Goal: Task Accomplishment & Management: Complete application form

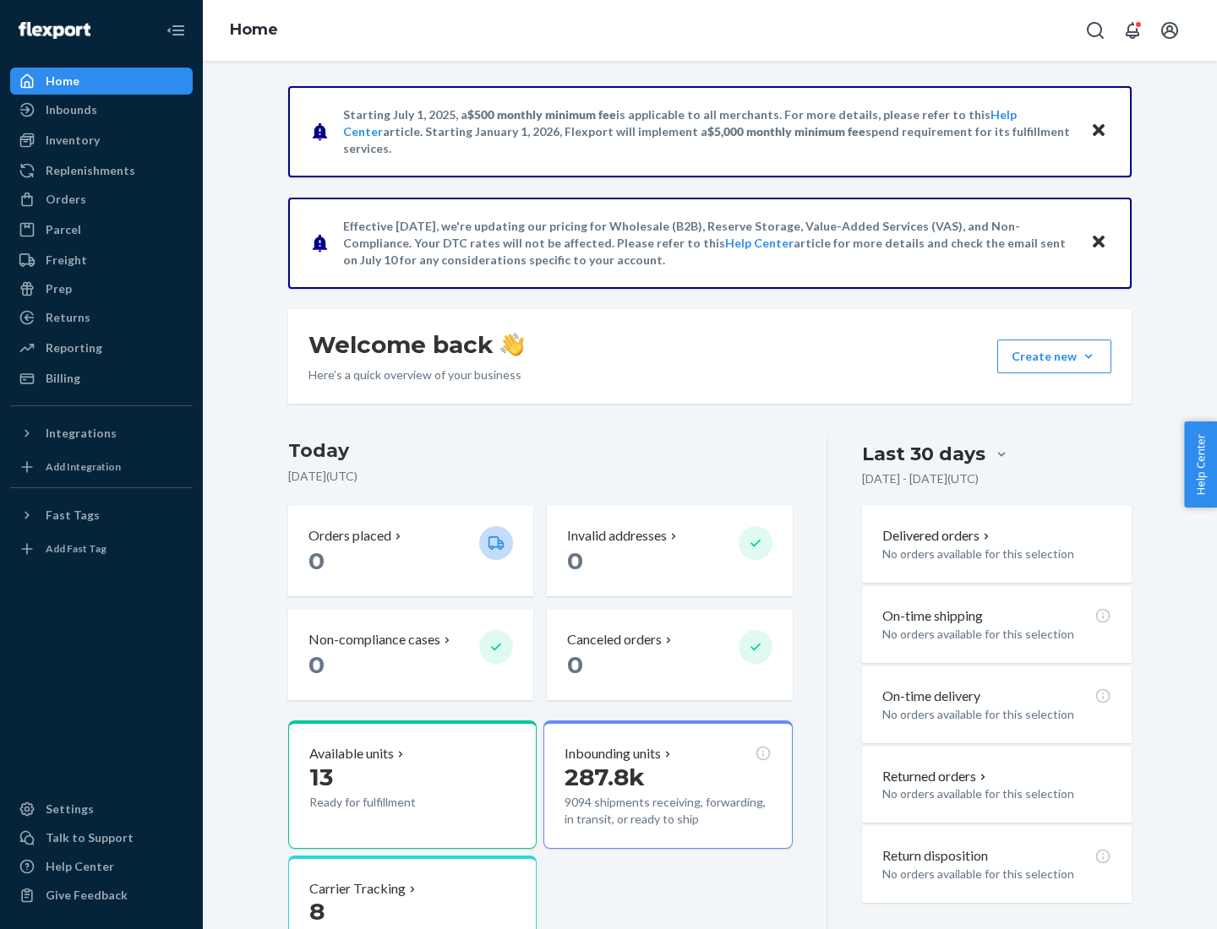
click at [1088, 357] on button "Create new Create new inbound Create new order Create new product" at bounding box center [1054, 357] width 114 height 34
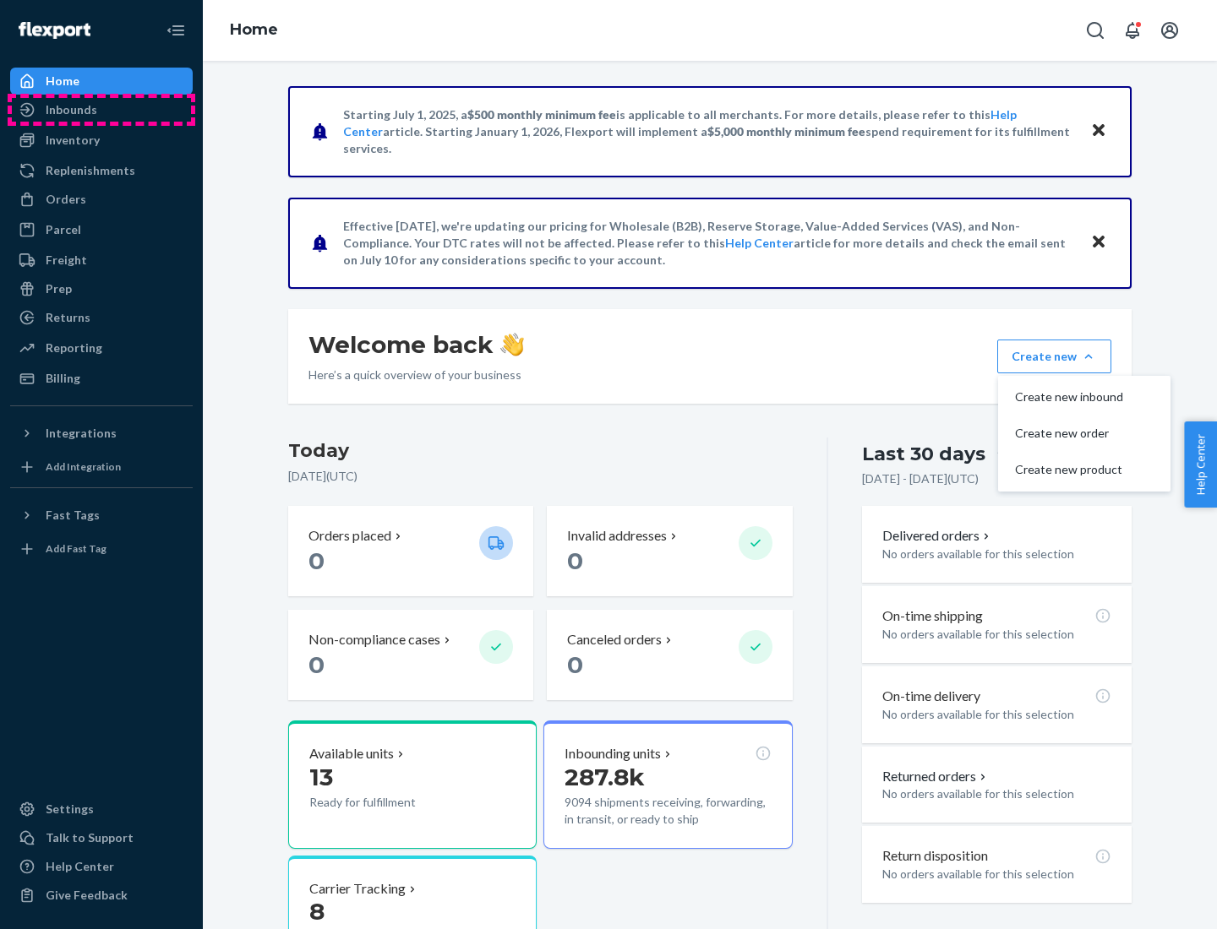
click at [101, 110] on div "Inbounds" at bounding box center [101, 110] width 179 height 24
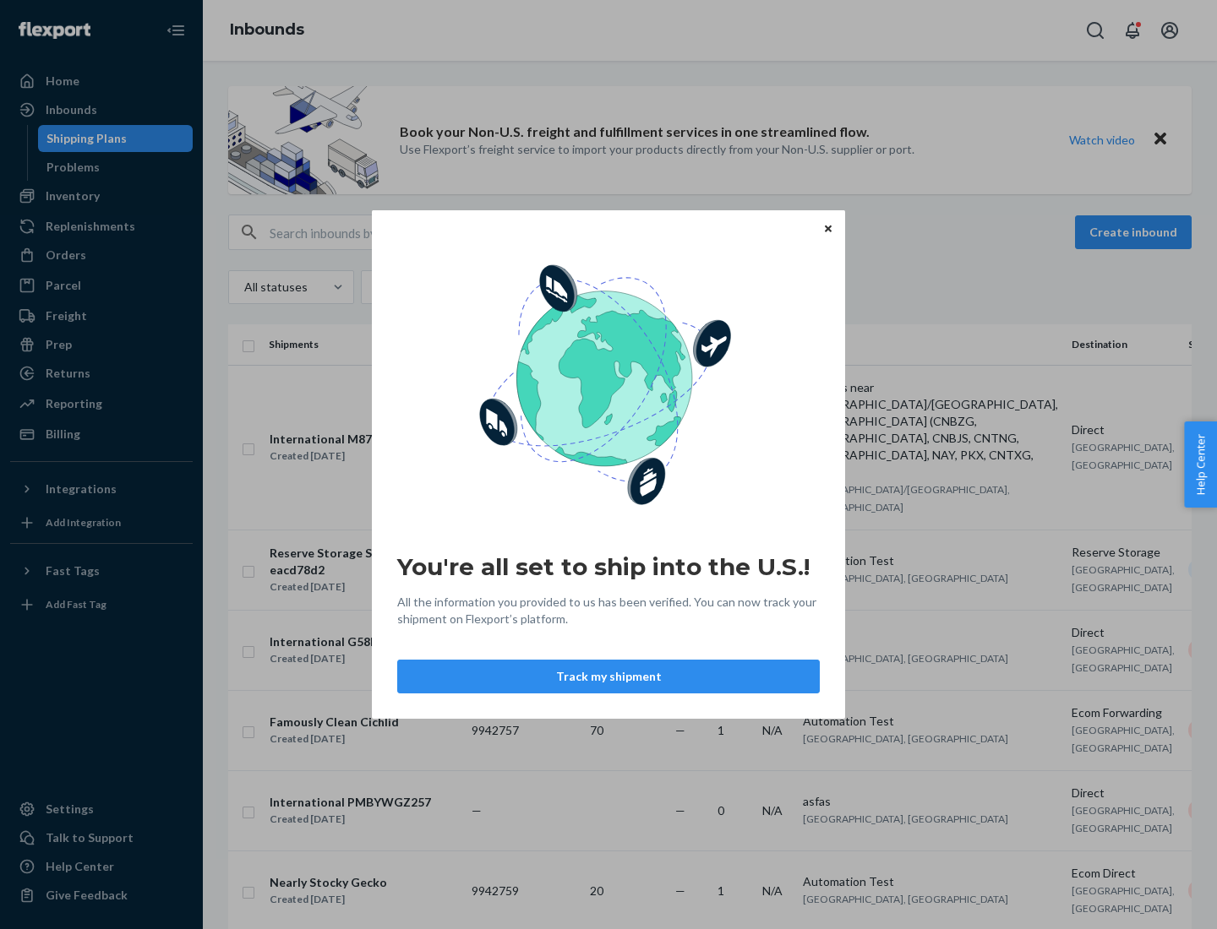
click at [608, 677] on button "Track my shipment" at bounding box center [608, 677] width 422 height 34
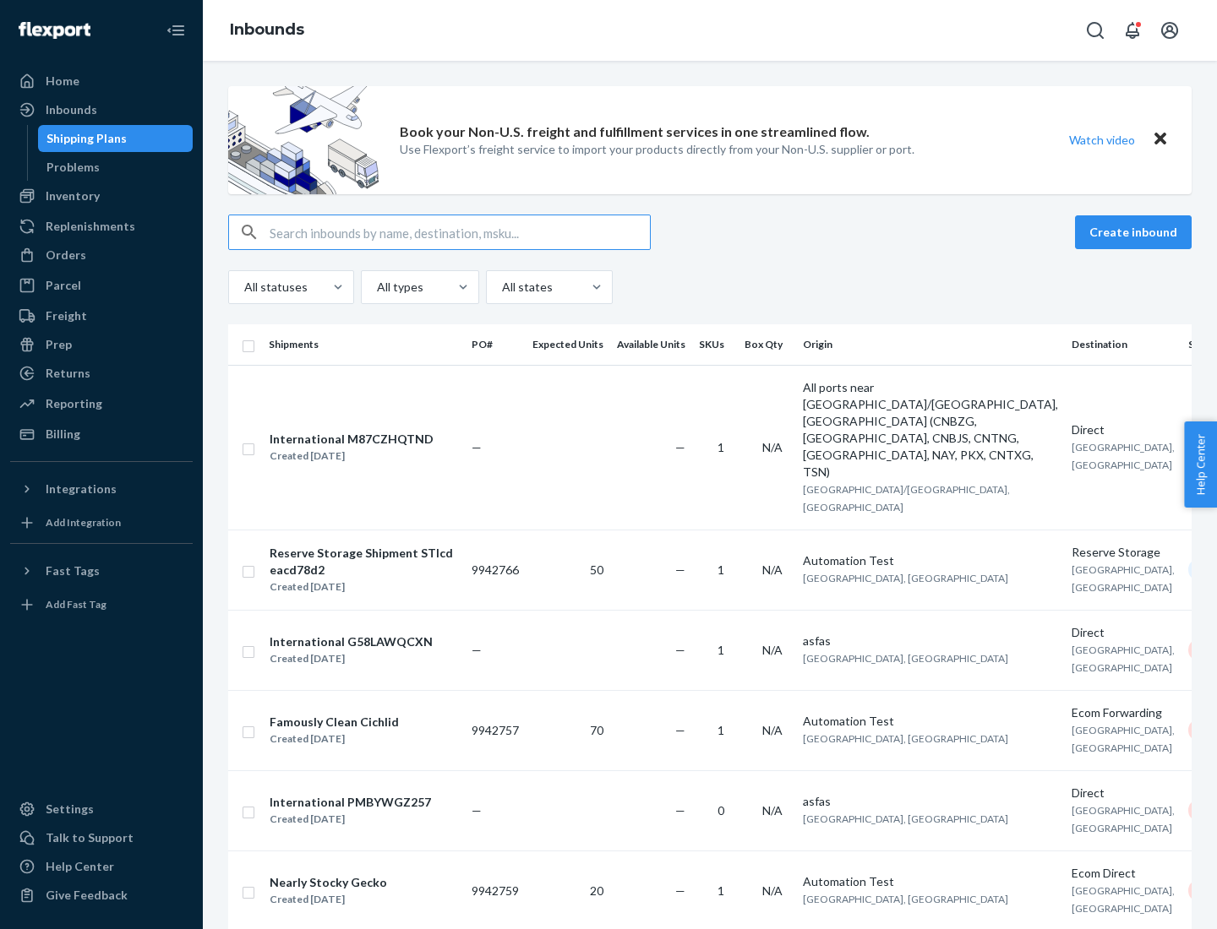
click at [1136, 232] on button "Create inbound" at bounding box center [1133, 232] width 117 height 34
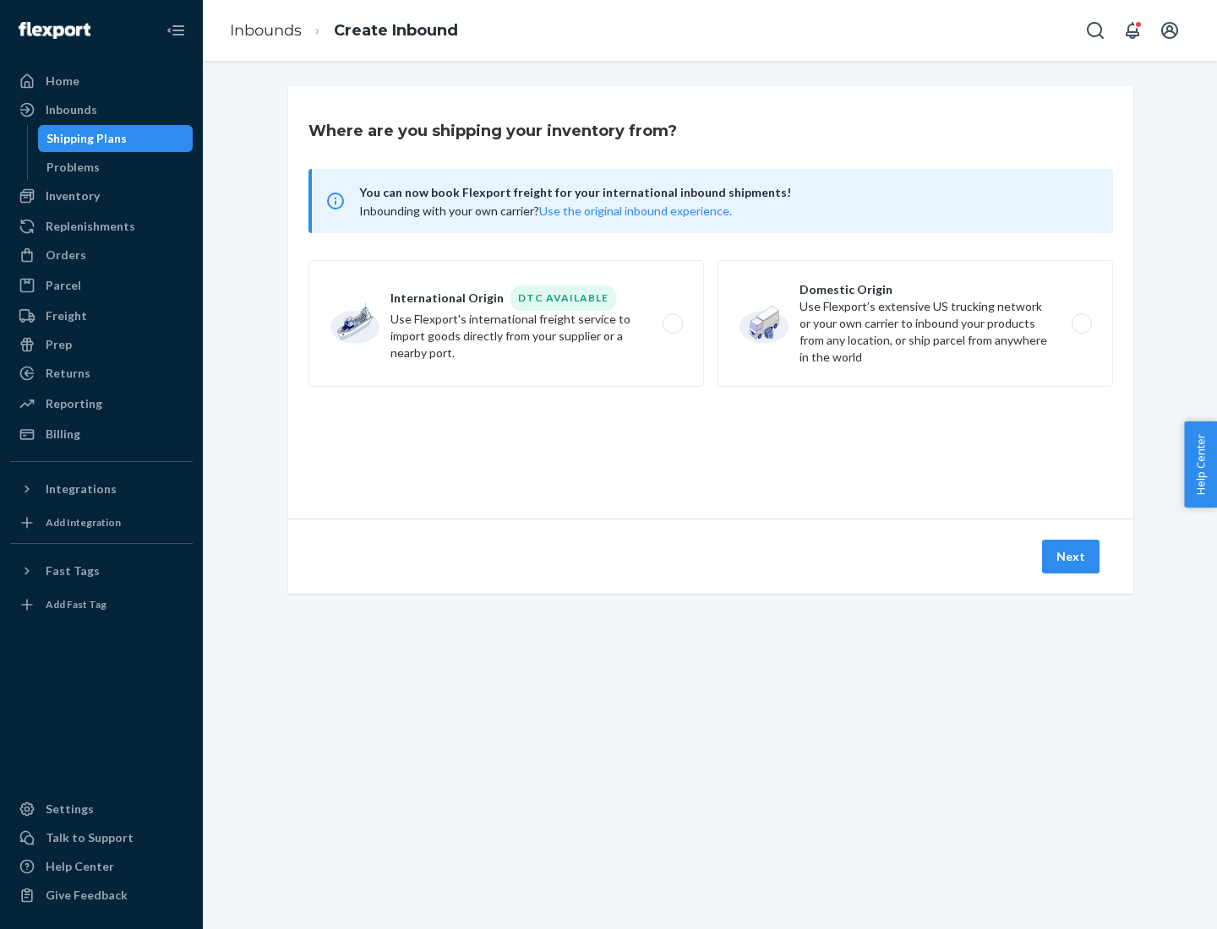
click at [506, 324] on label "International Origin DTC Available Use Flexport's international freight service…" at bounding box center [505, 323] width 395 height 127
click at [672, 324] on input "International Origin DTC Available Use Flexport's international freight service…" at bounding box center [677, 324] width 11 height 11
radio input "true"
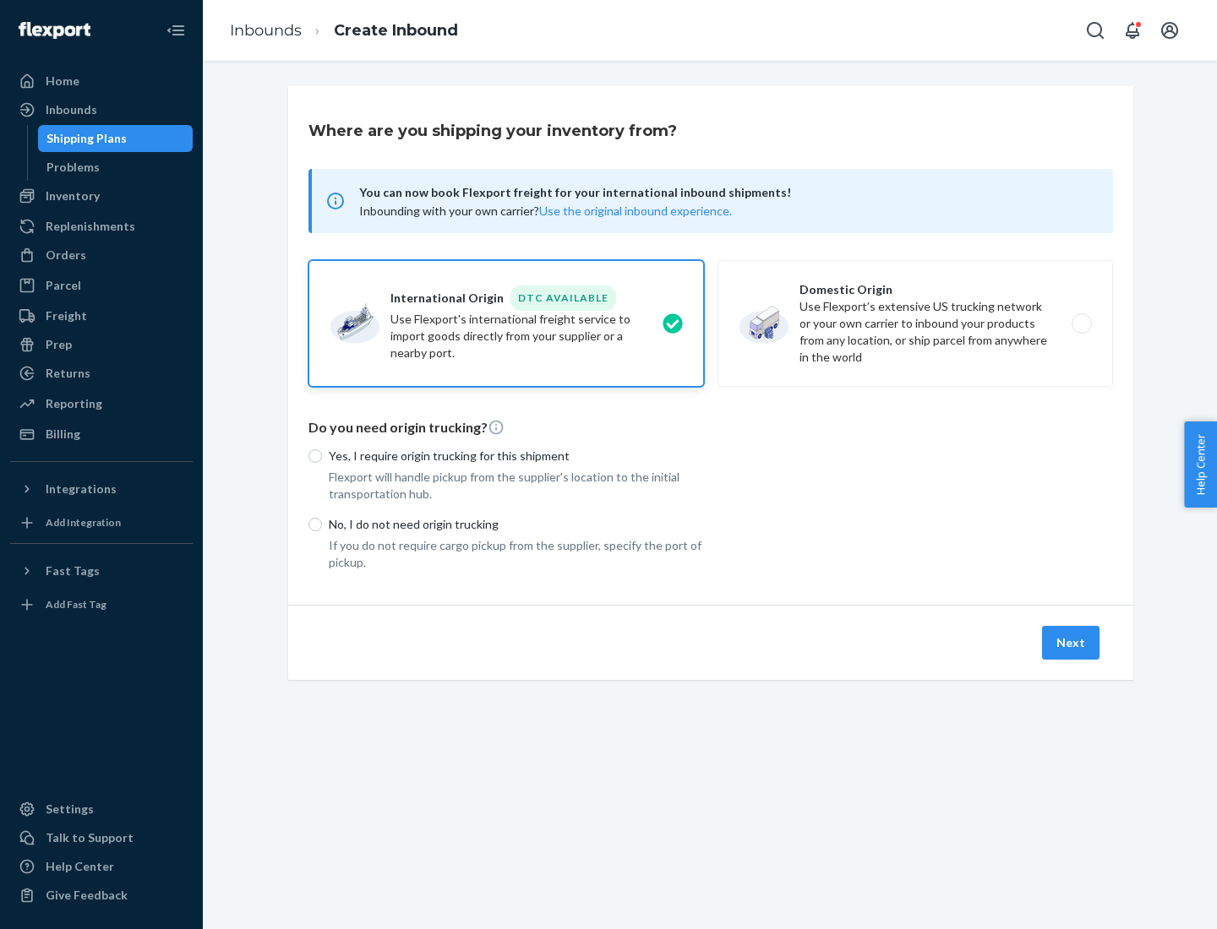
click at [516, 524] on p "No, I do not need origin trucking" at bounding box center [516, 524] width 375 height 17
click at [322, 524] on input "No, I do not need origin trucking" at bounding box center [315, 525] width 14 height 14
radio input "true"
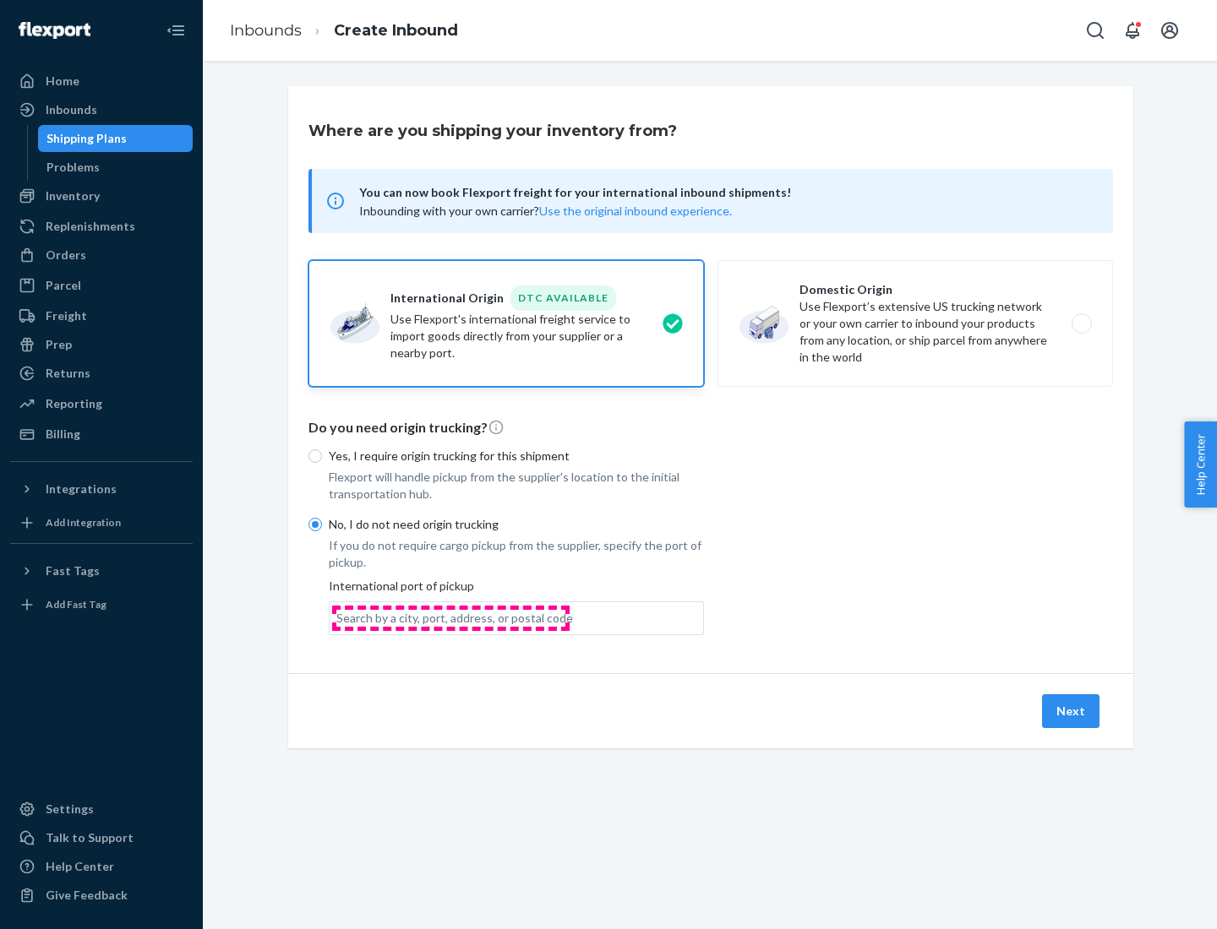
click at [450, 618] on div "Search by a city, port, address, or postal code" at bounding box center [454, 618] width 237 height 17
click at [338, 618] on input "Search by a city, port, address, or postal code" at bounding box center [337, 618] width 2 height 17
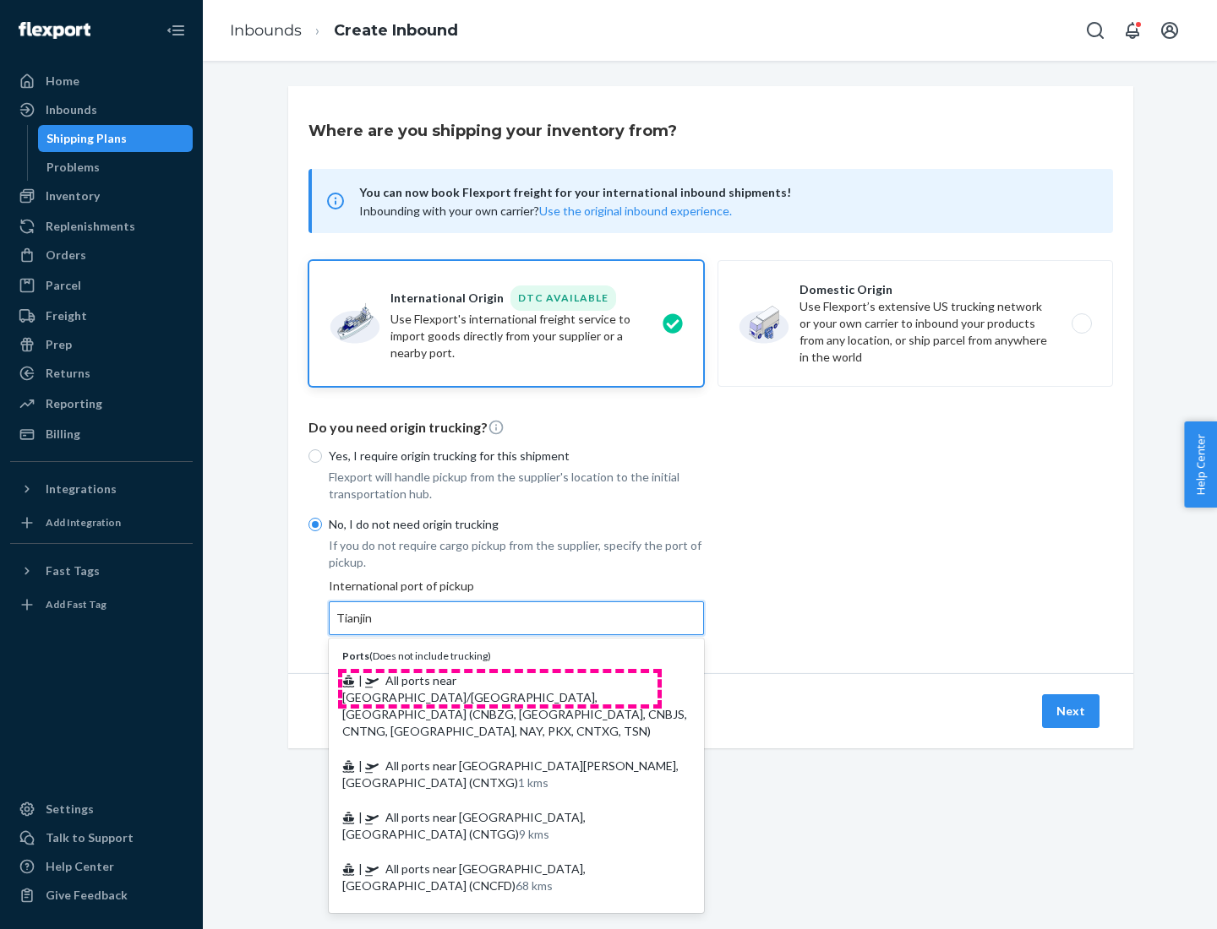
click at [499, 680] on span "| All ports near [GEOGRAPHIC_DATA]/[GEOGRAPHIC_DATA], [GEOGRAPHIC_DATA] (CNBZG,…" at bounding box center [514, 705] width 345 height 65
click at [373, 627] on input "Tianjin" at bounding box center [354, 618] width 37 height 17
type input "All ports near [GEOGRAPHIC_DATA]/[GEOGRAPHIC_DATA], [GEOGRAPHIC_DATA] (CNBZG, […"
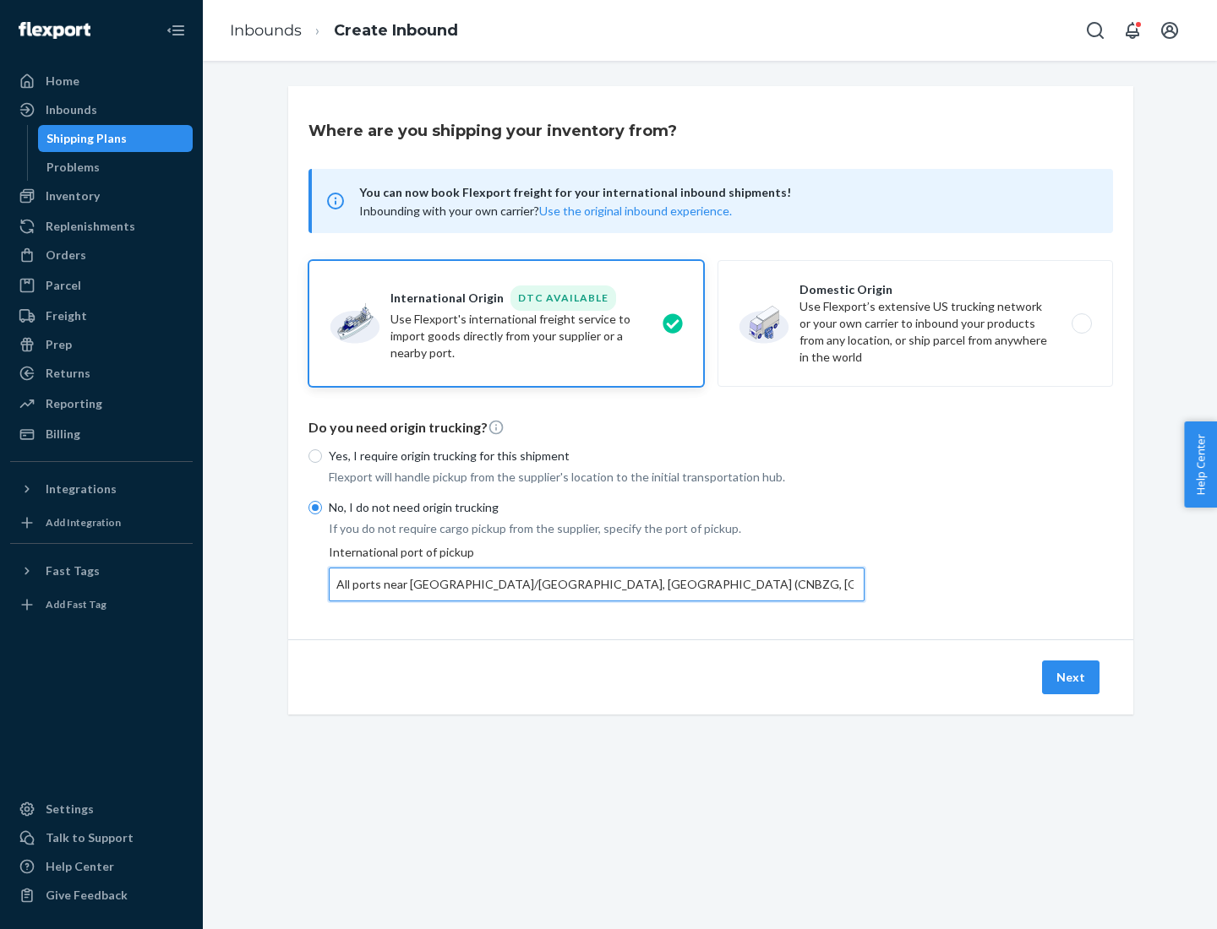
click at [1071, 677] on button "Next" at bounding box center [1070, 678] width 57 height 34
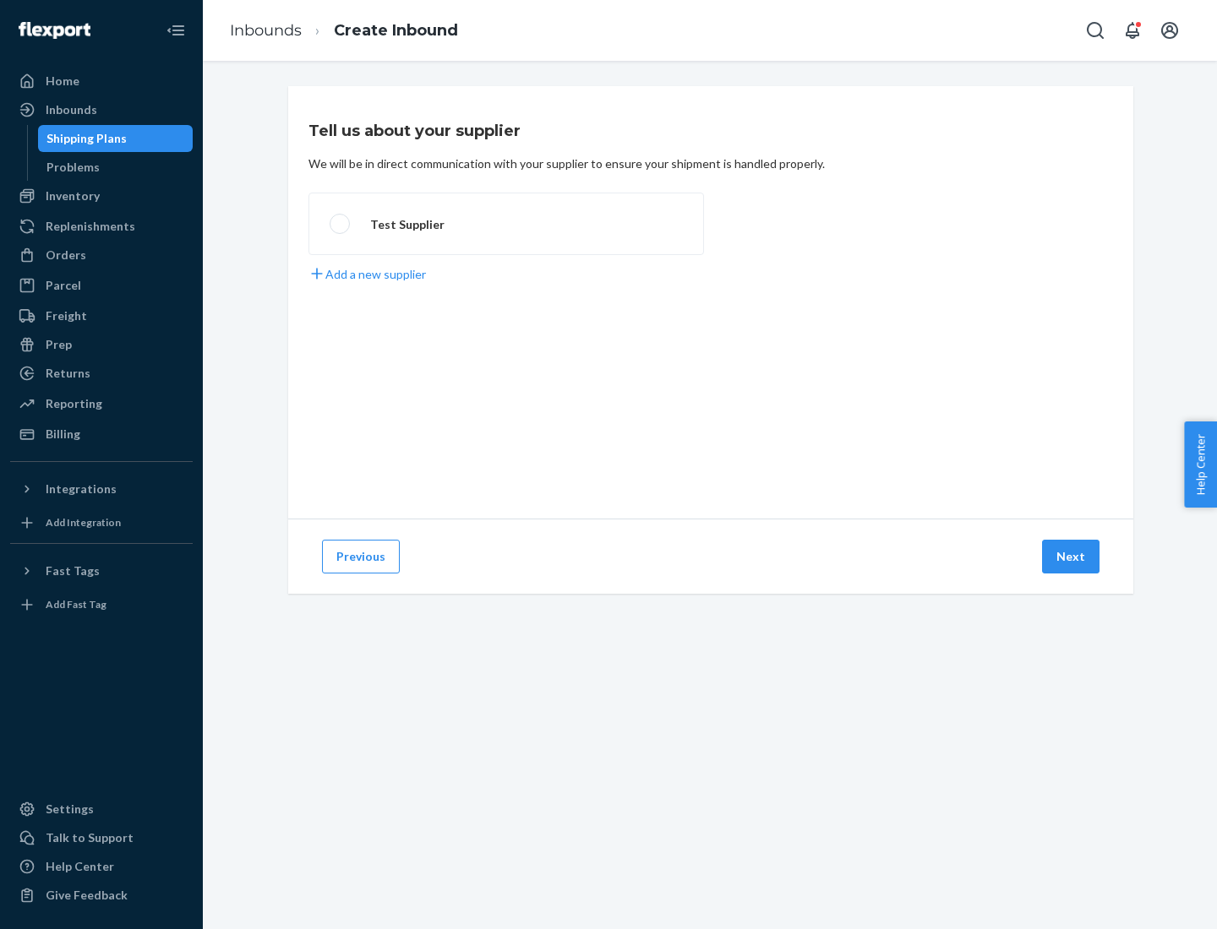
click at [506, 224] on label "Test Supplier" at bounding box center [505, 224] width 395 height 63
click at [341, 224] on input "Test Supplier" at bounding box center [335, 224] width 11 height 11
radio input "true"
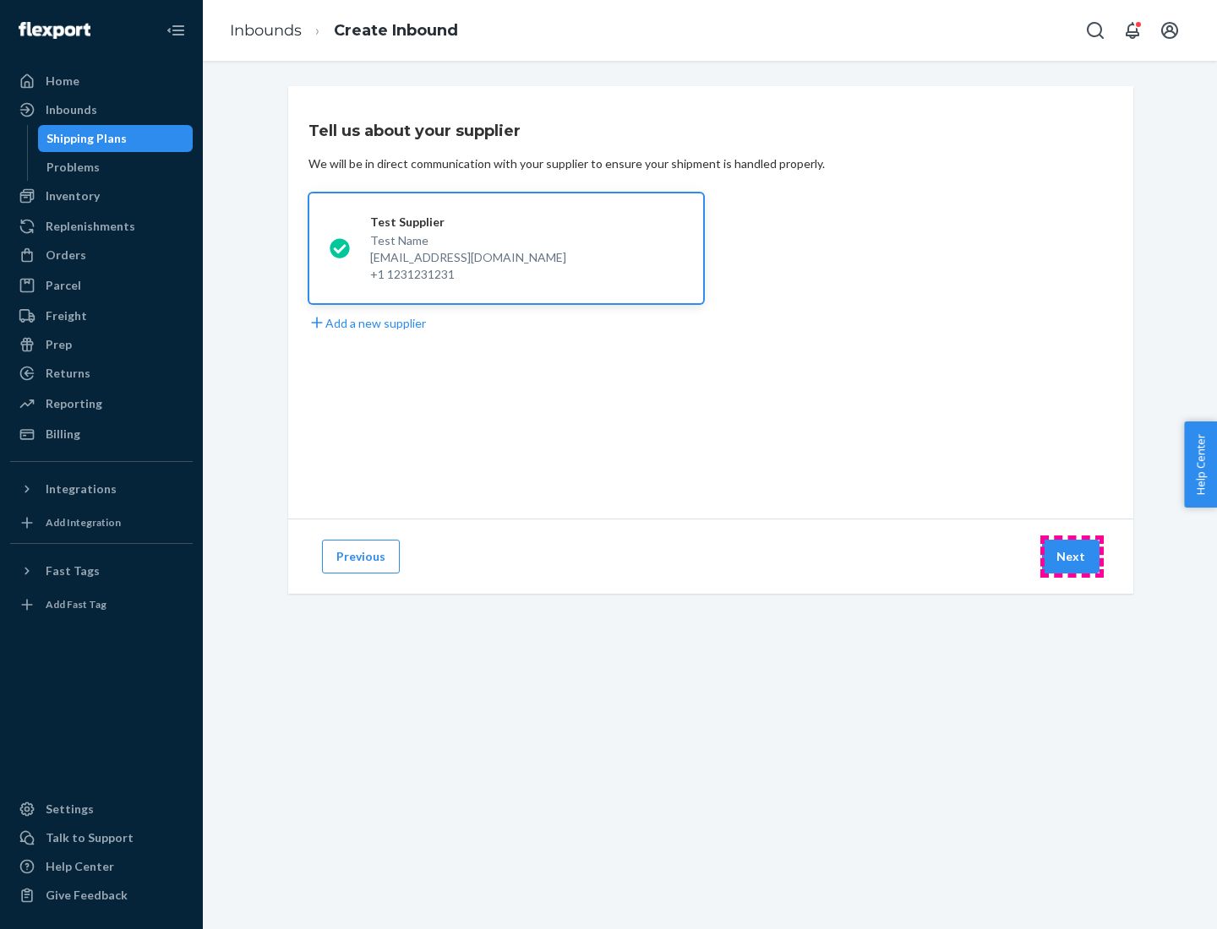
click at [1071, 557] on button "Next" at bounding box center [1070, 557] width 57 height 34
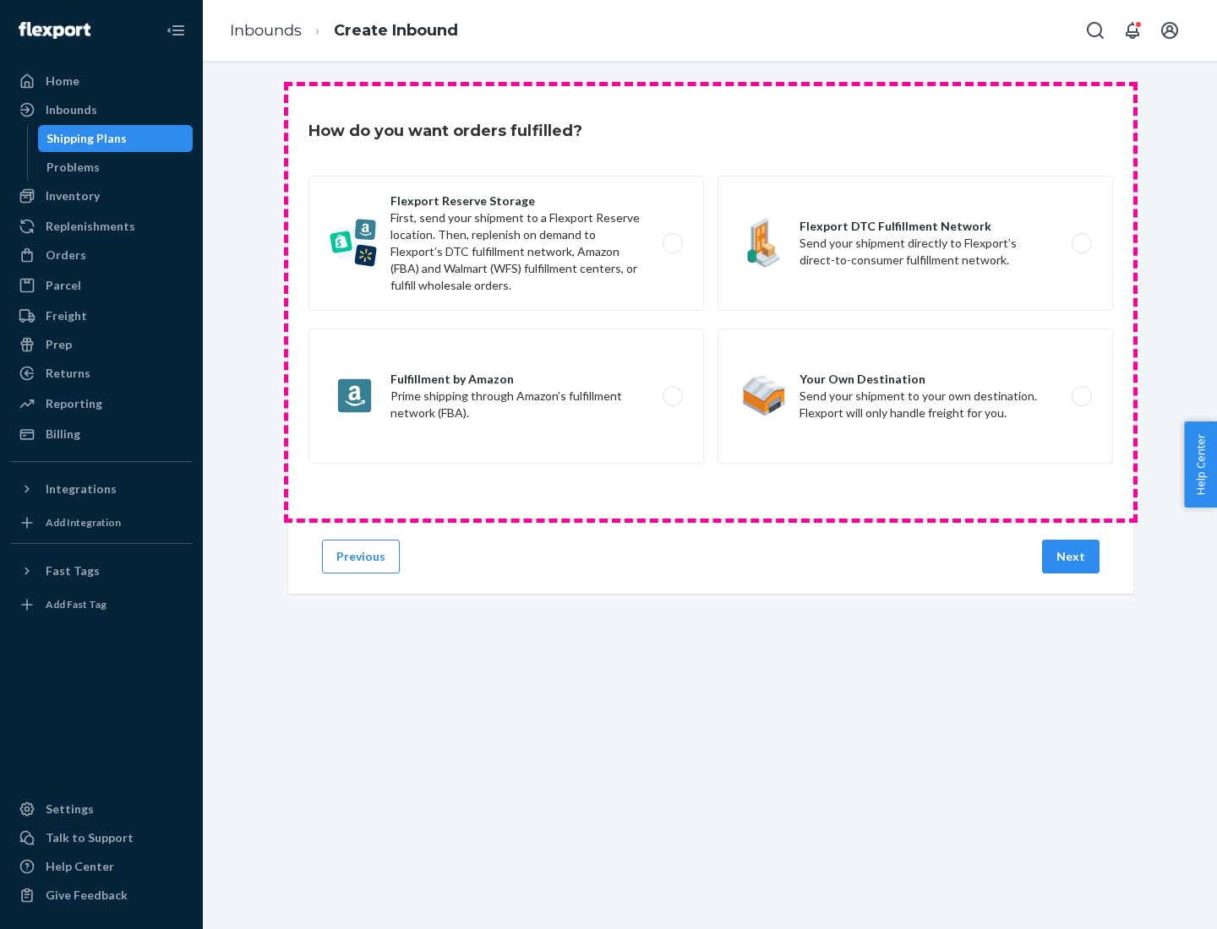
click at [711, 302] on div "Flexport Reserve Storage First, send your shipment to a Flexport Reserve locati…" at bounding box center [710, 322] width 804 height 292
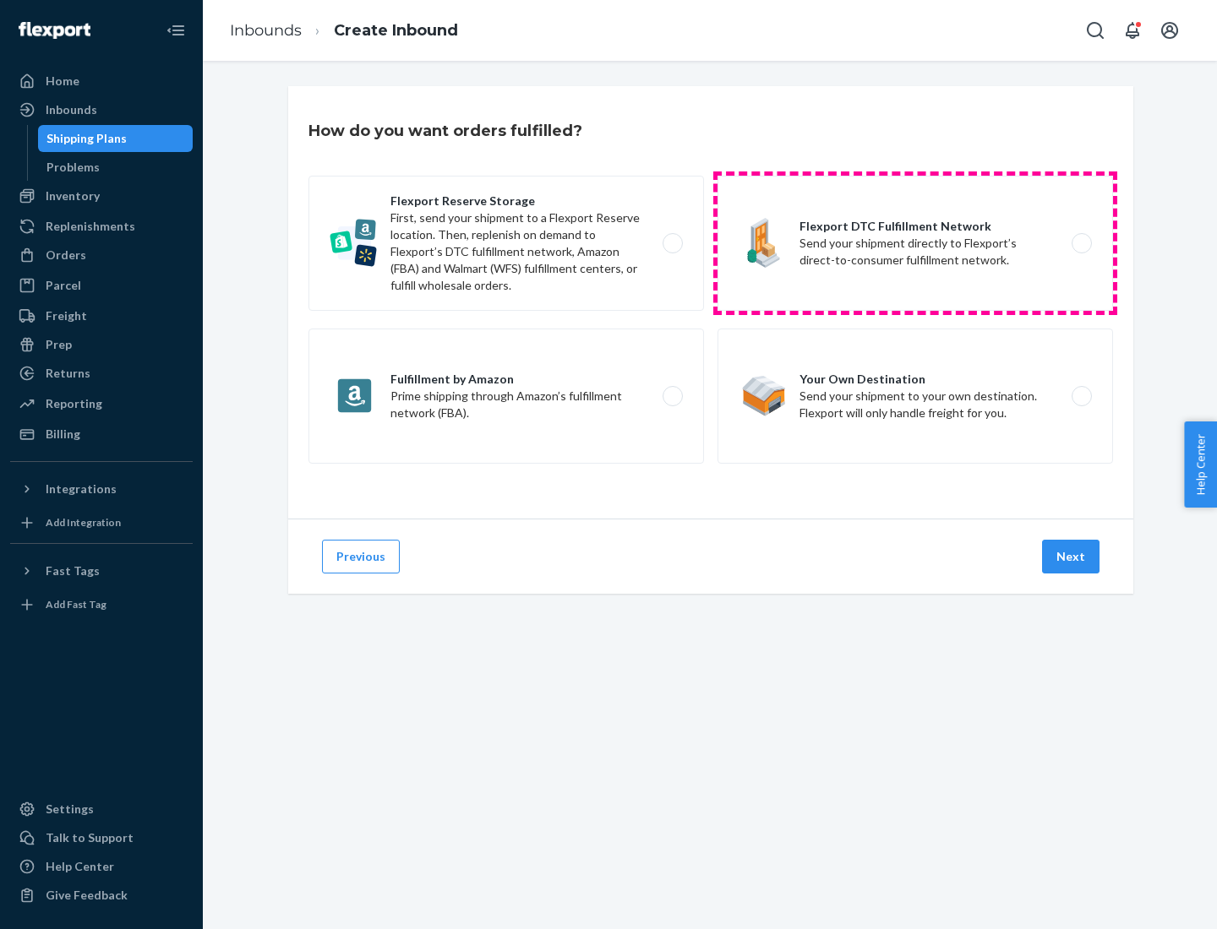
click at [915, 243] on label "Flexport DTC Fulfillment Network Send your shipment directly to Flexport’s dire…" at bounding box center [914, 243] width 395 height 135
click at [1081, 243] on input "Flexport DTC Fulfillment Network Send your shipment directly to Flexport’s dire…" at bounding box center [1086, 243] width 11 height 11
radio input "true"
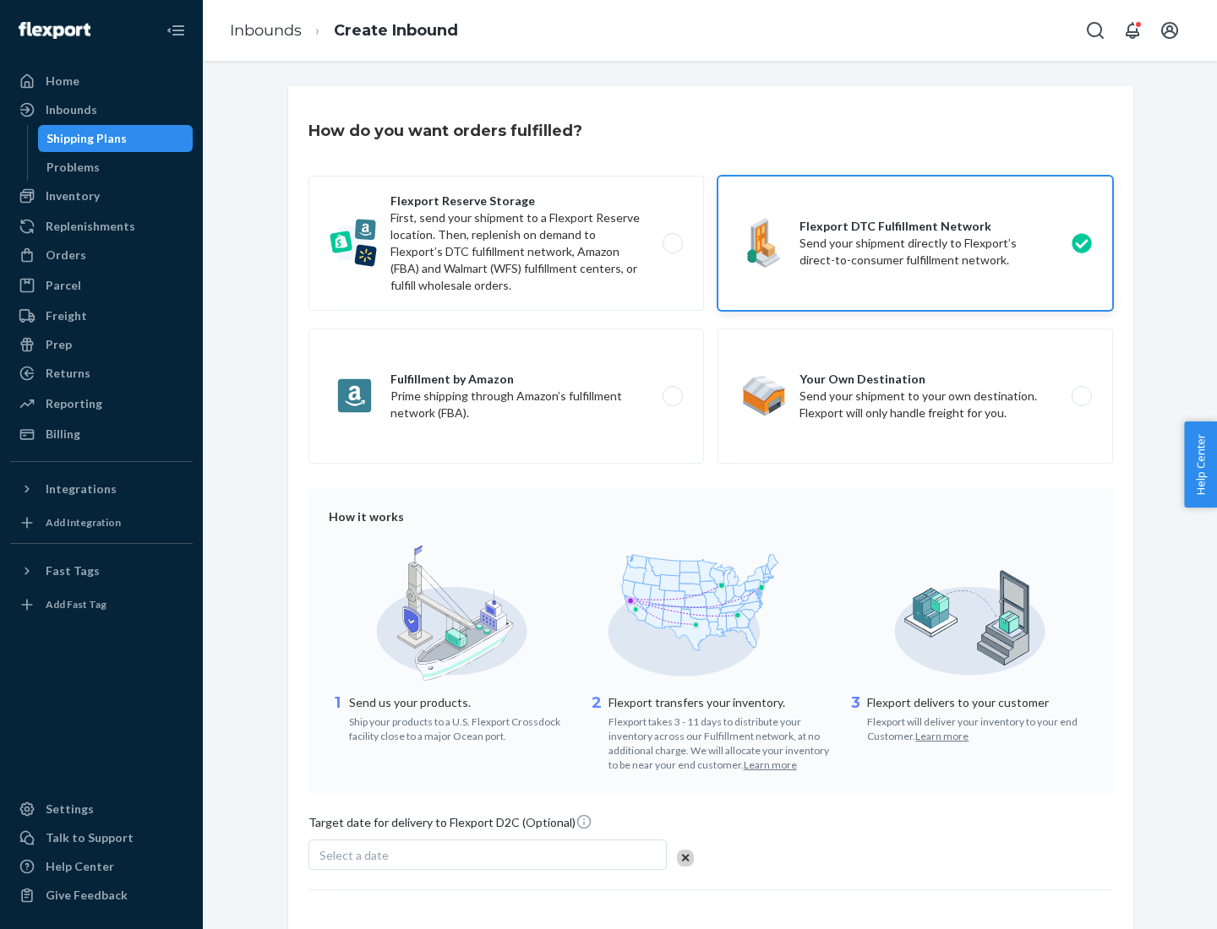
scroll to position [124, 0]
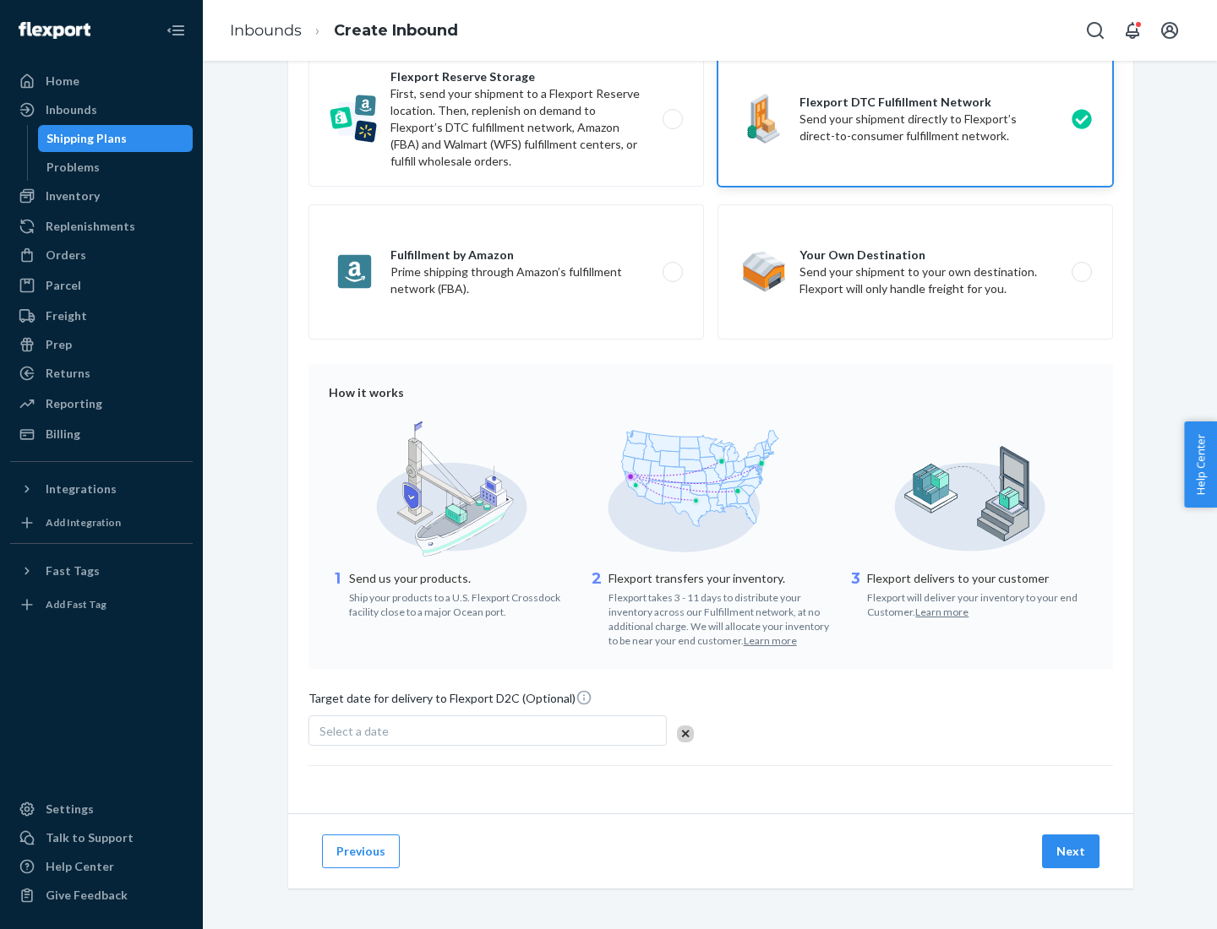
click at [1071, 851] on button "Next" at bounding box center [1070, 852] width 57 height 34
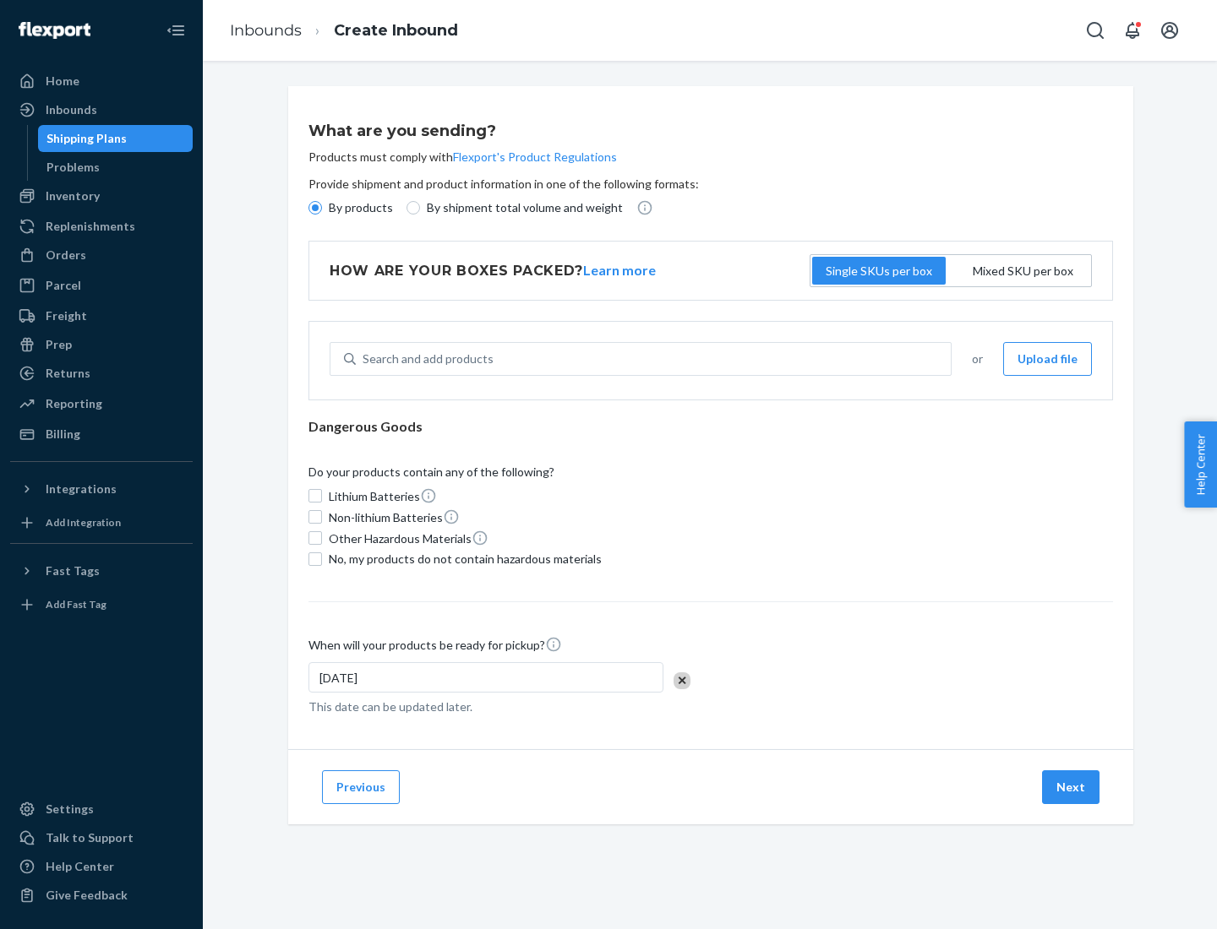
click at [359, 208] on p "By products" at bounding box center [361, 207] width 64 height 17
click at [322, 208] on input "By products" at bounding box center [315, 208] width 14 height 14
click at [425, 359] on div "Search and add products" at bounding box center [427, 359] width 131 height 17
click at [364, 359] on input "Search and add products" at bounding box center [363, 359] width 2 height 17
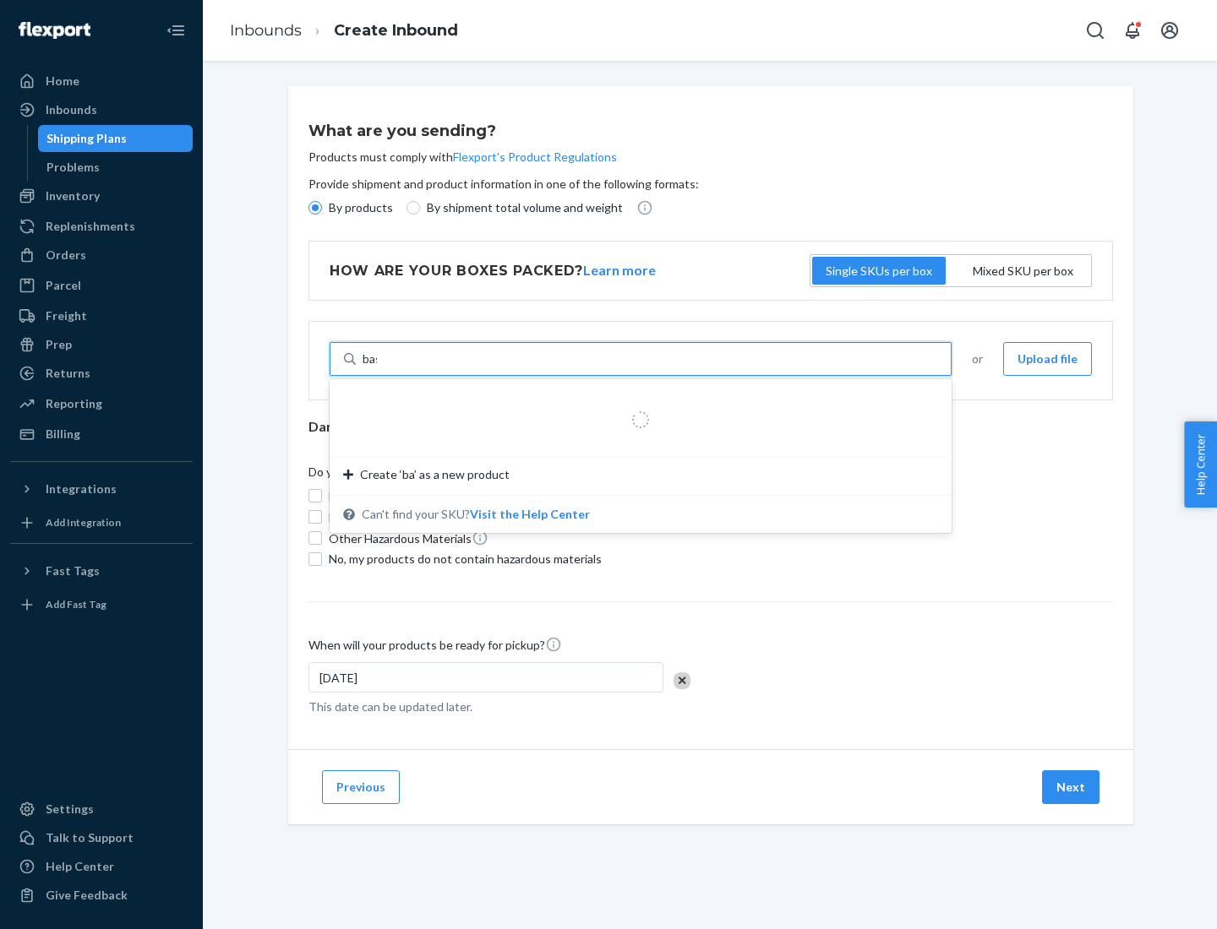
type input "basic"
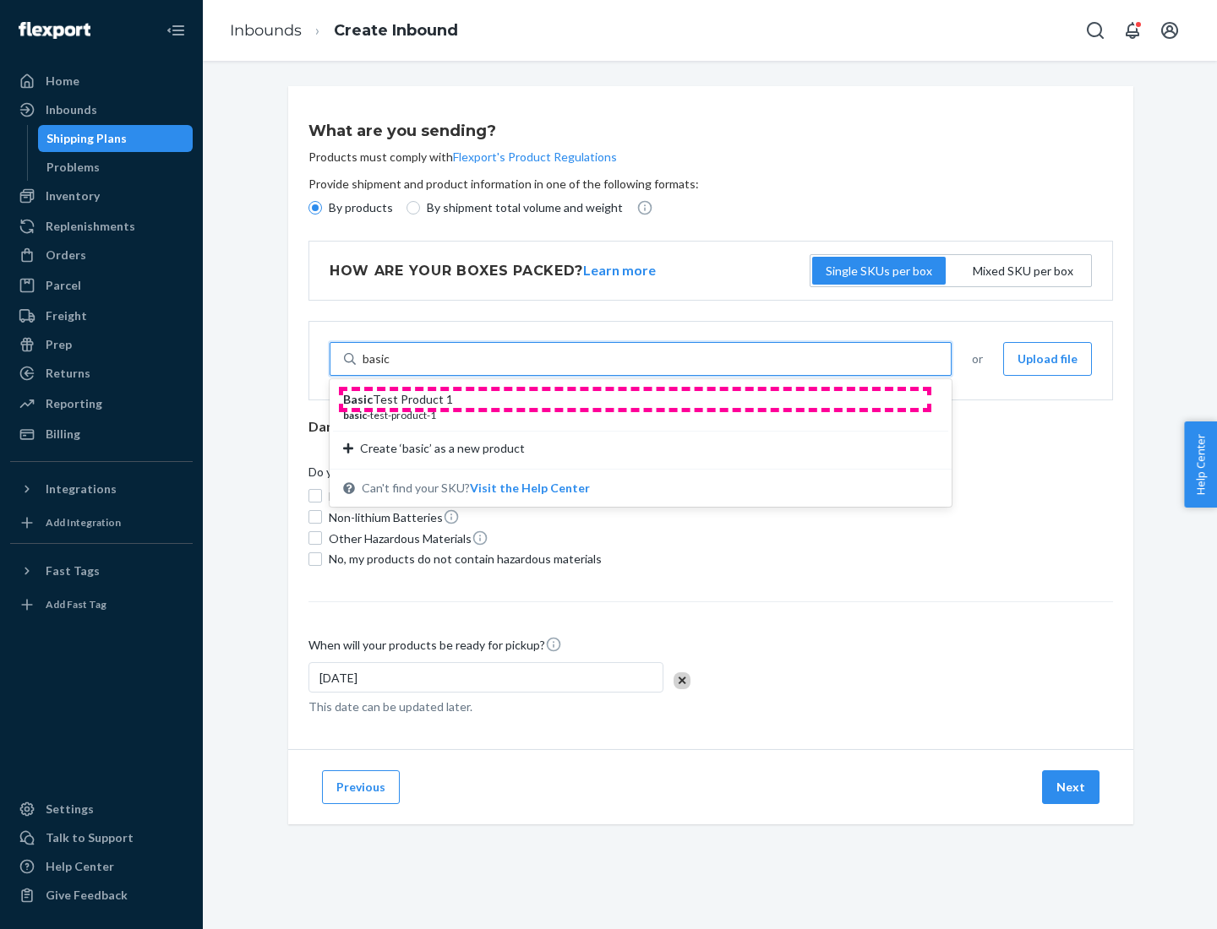
click at [635, 400] on div "Basic Test Product 1" at bounding box center [633, 399] width 581 height 17
click at [390, 368] on input "basic" at bounding box center [376, 359] width 28 height 17
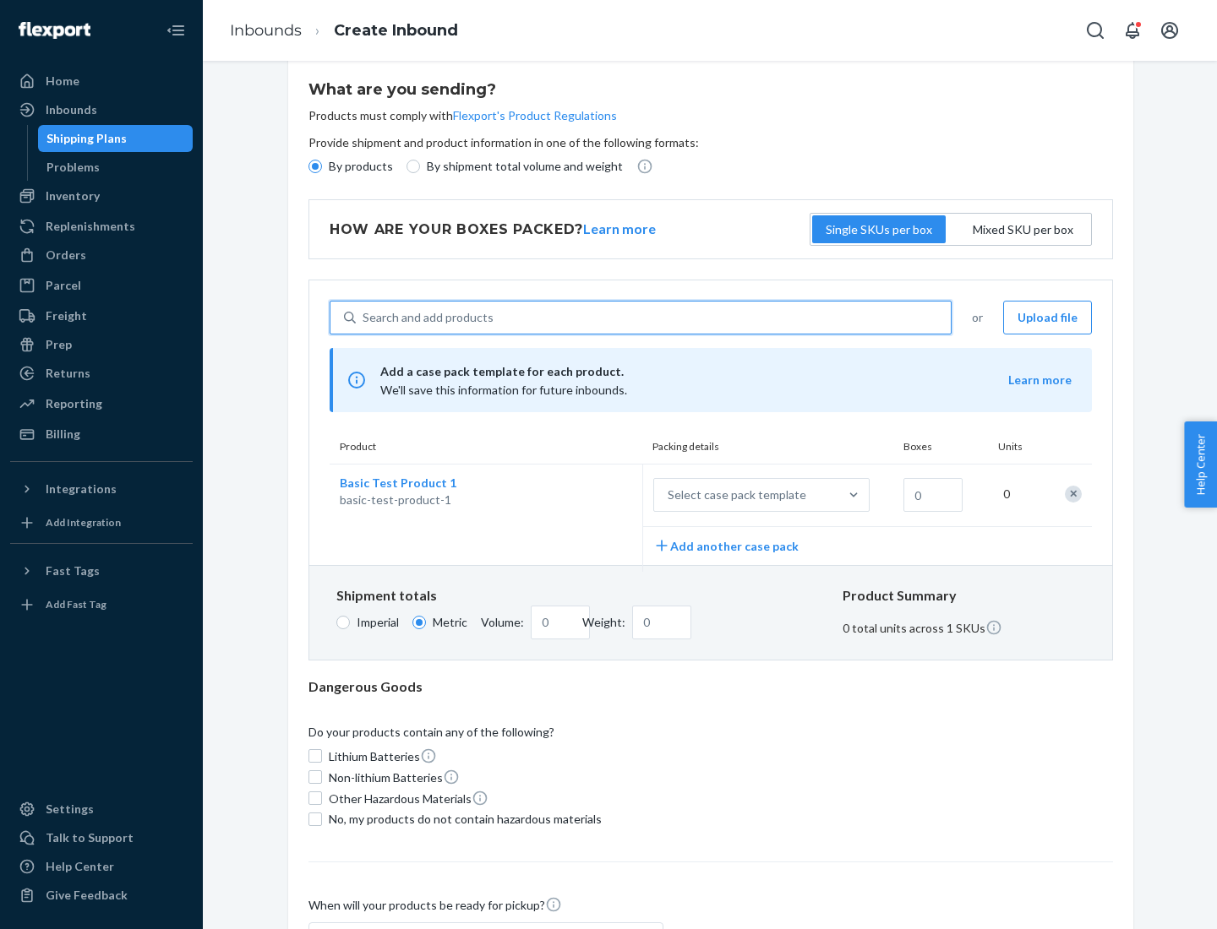
click at [733, 495] on div "Select case pack template" at bounding box center [737, 495] width 139 height 17
click at [584, 495] on input "Select case pack template" at bounding box center [584, 495] width 0 height 0
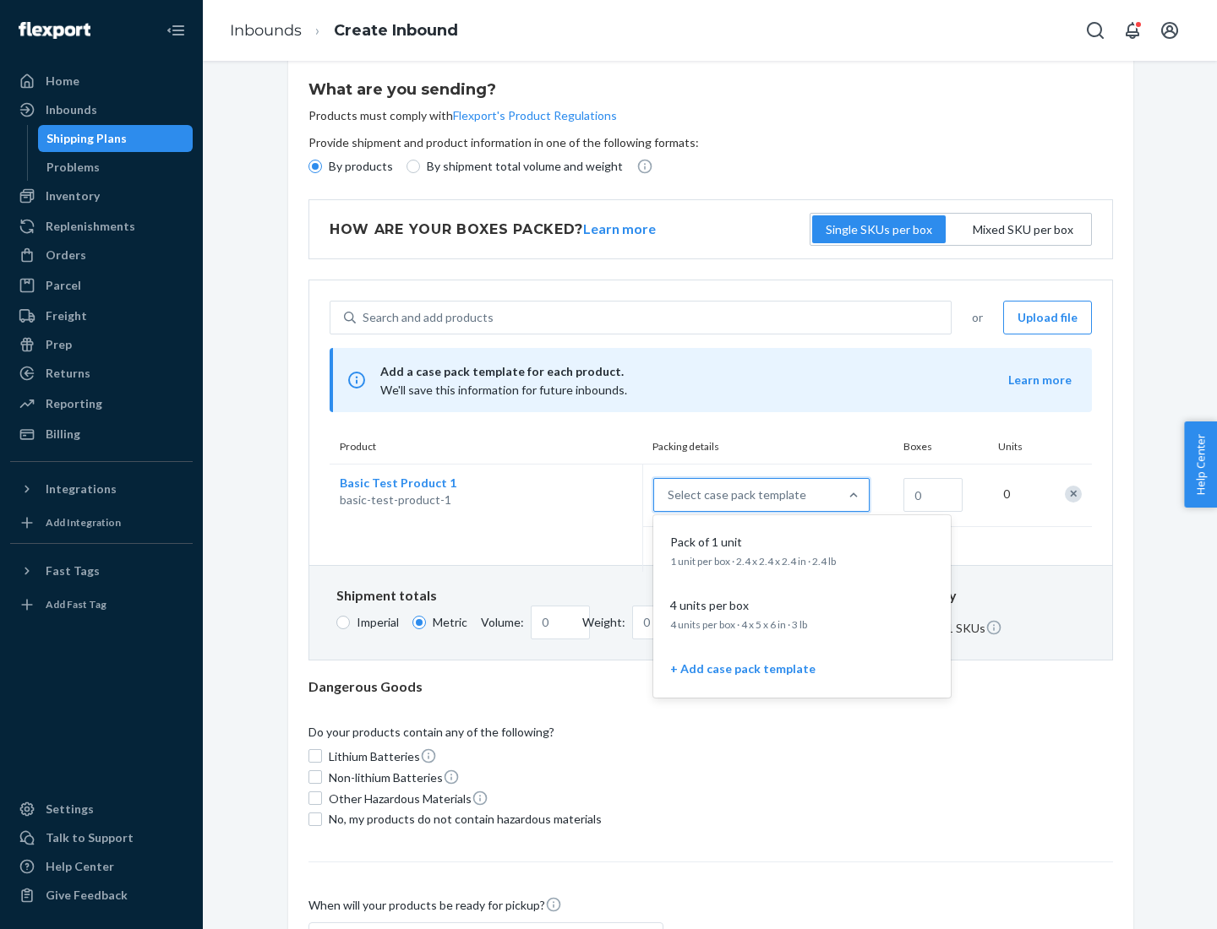
scroll to position [97, 0]
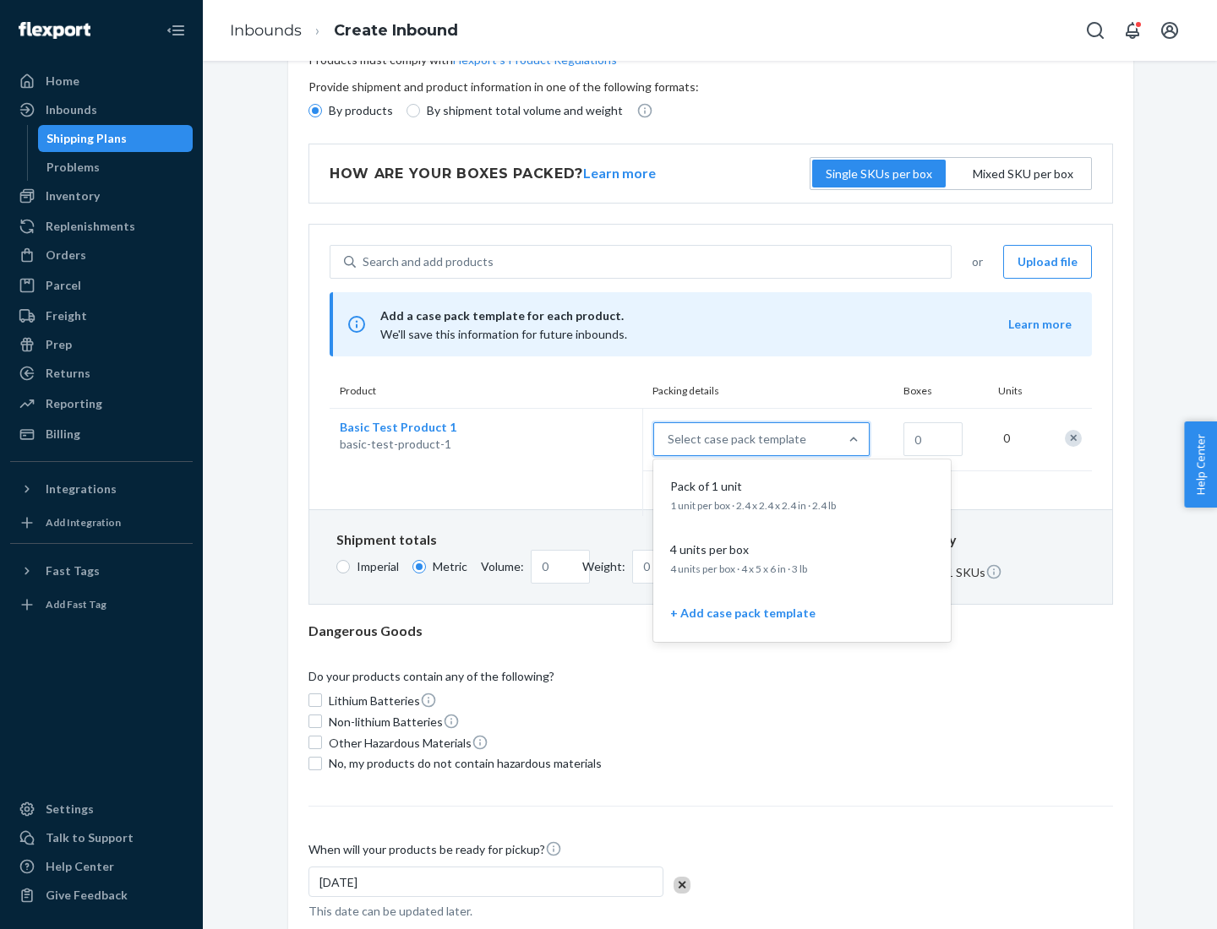
click at [802, 494] on div "Pack of 1 unit" at bounding box center [798, 486] width 270 height 17
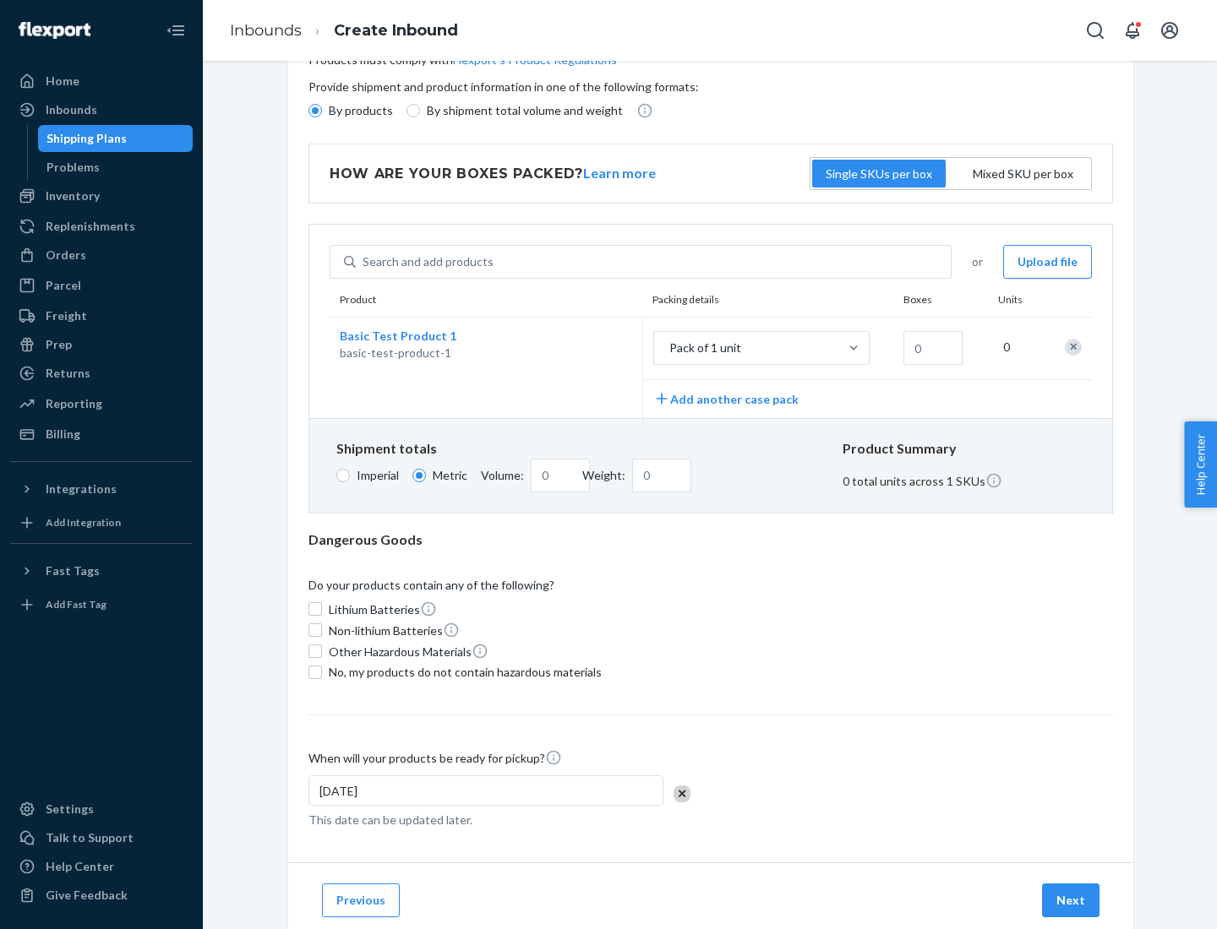
scroll to position [0, 0]
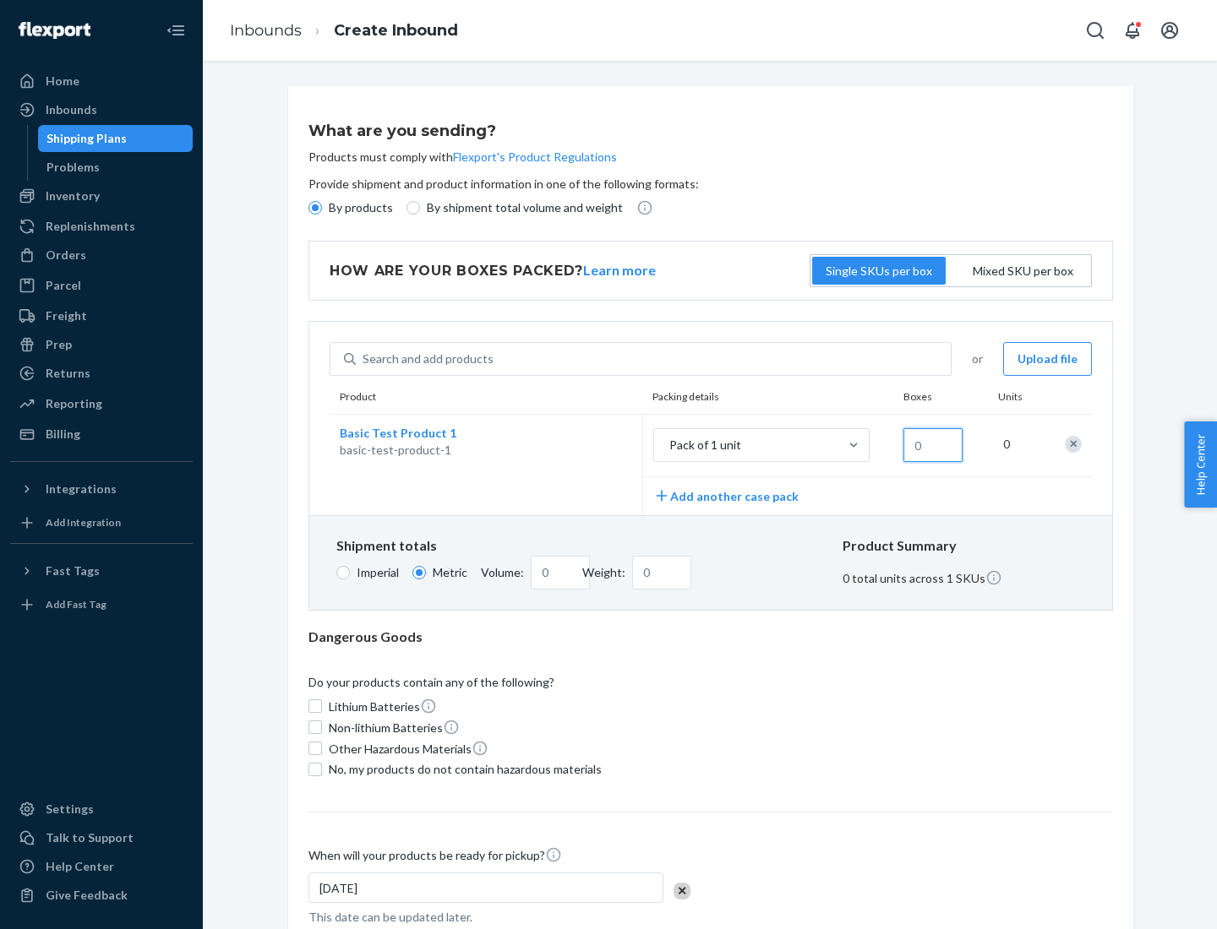
type input "1.09"
type input "1"
type input "10.89"
type input "10"
type input "0.02"
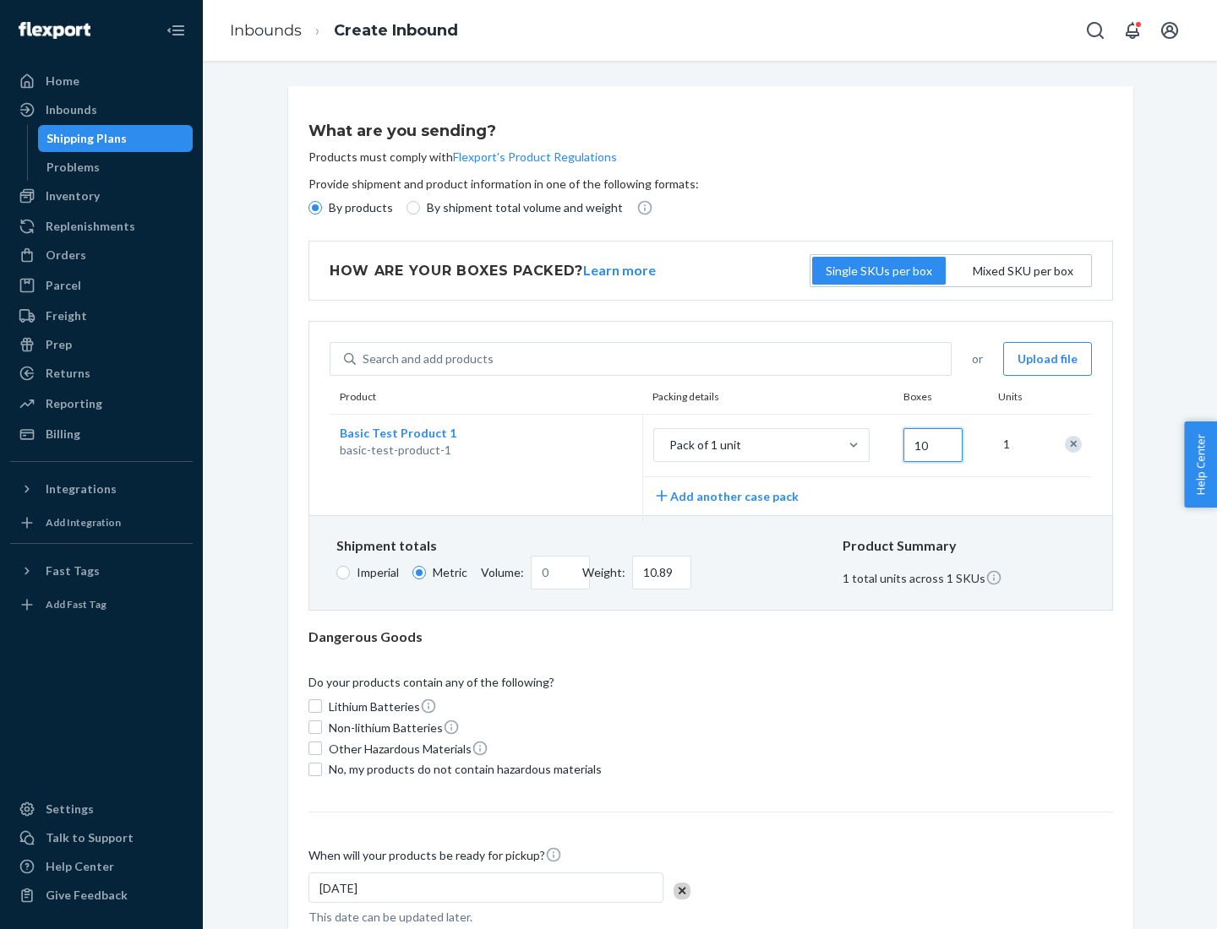
type input "108.86"
type input "100"
type input "0.23"
type input "1088.62"
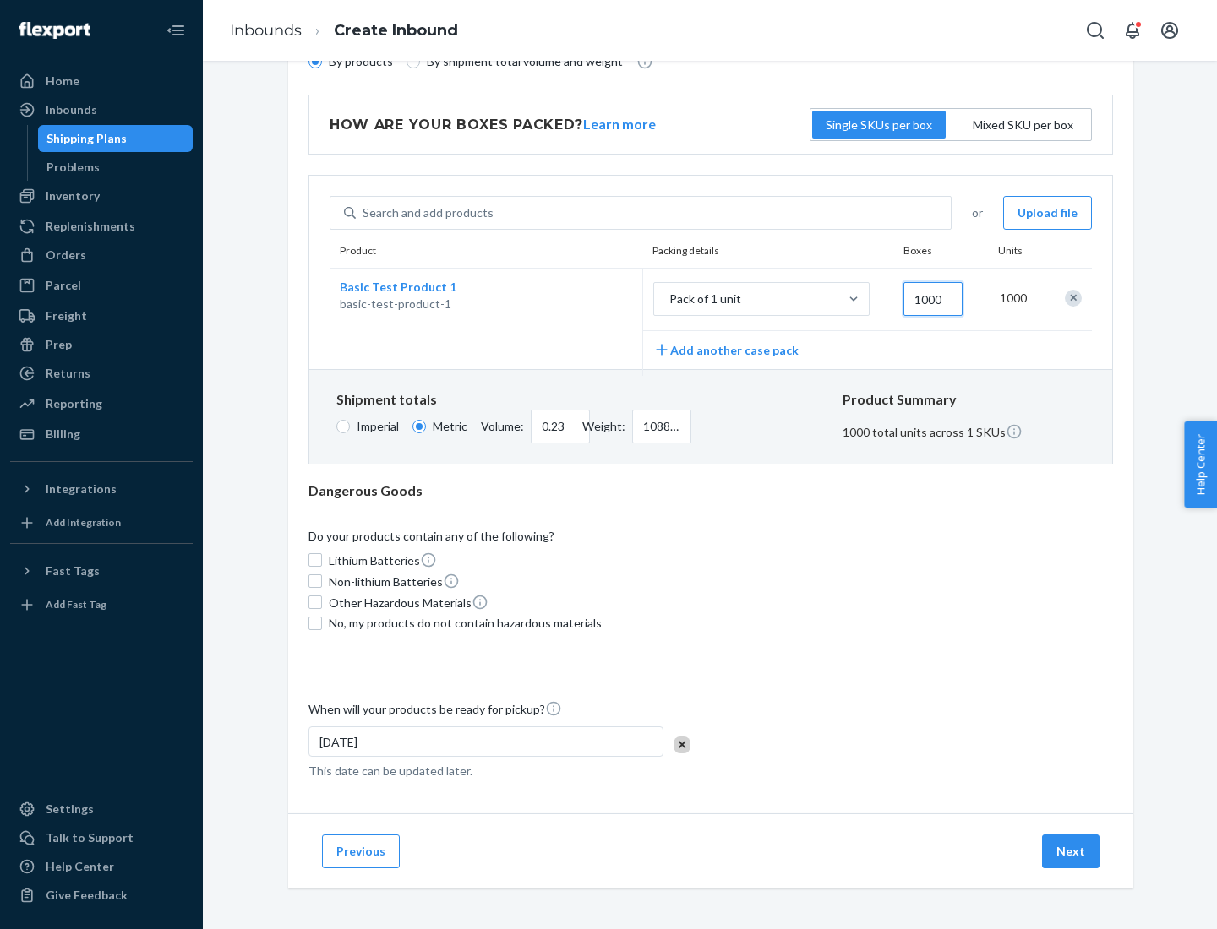
type input "1000"
click at [462, 623] on span "No, my products do not contain hazardous materials" at bounding box center [465, 623] width 273 height 17
click at [322, 623] on input "No, my products do not contain hazardous materials" at bounding box center [315, 624] width 14 height 14
checkbox input "true"
click at [1071, 851] on button "Next" at bounding box center [1070, 852] width 57 height 34
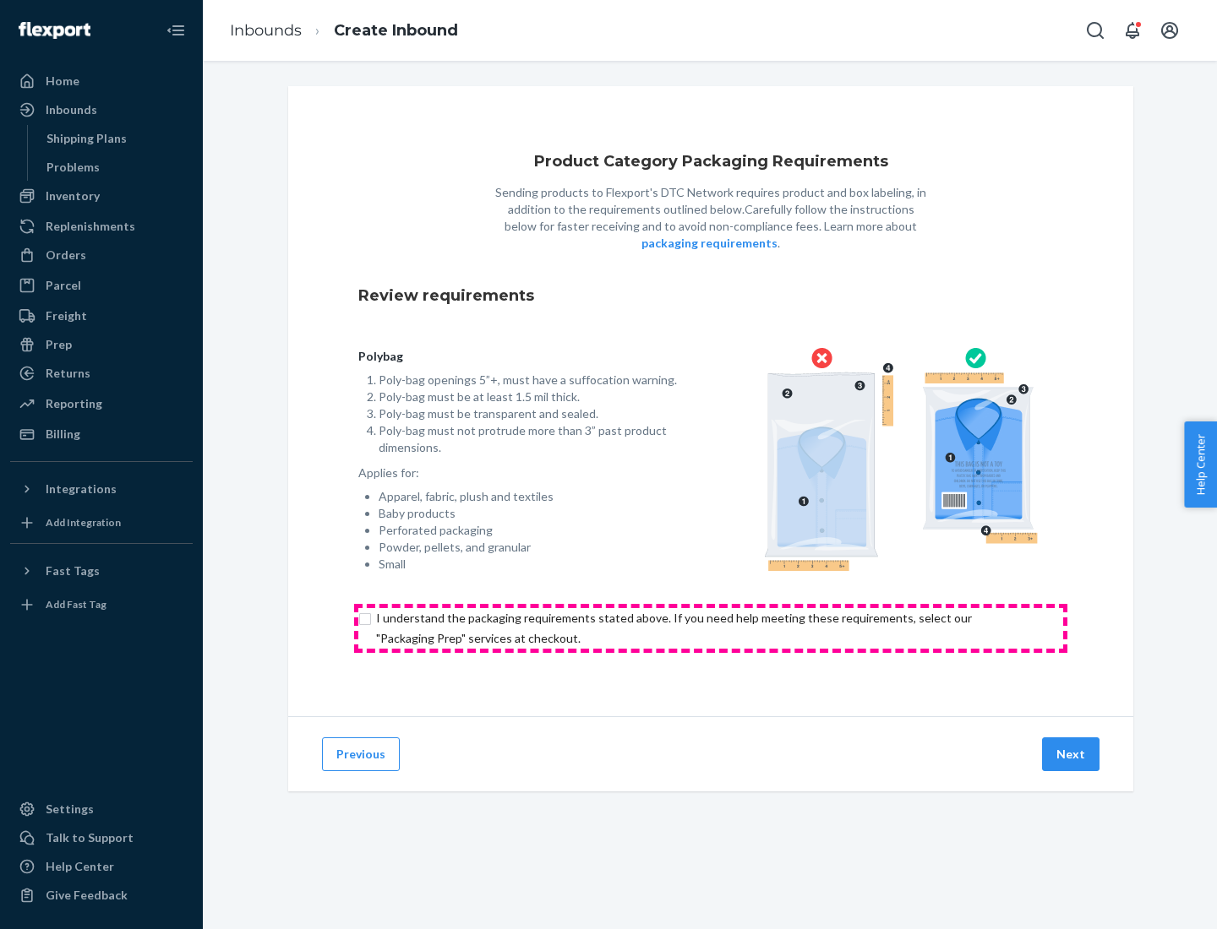
click at [711, 628] on input "checkbox" at bounding box center [710, 628] width 705 height 41
checkbox input "true"
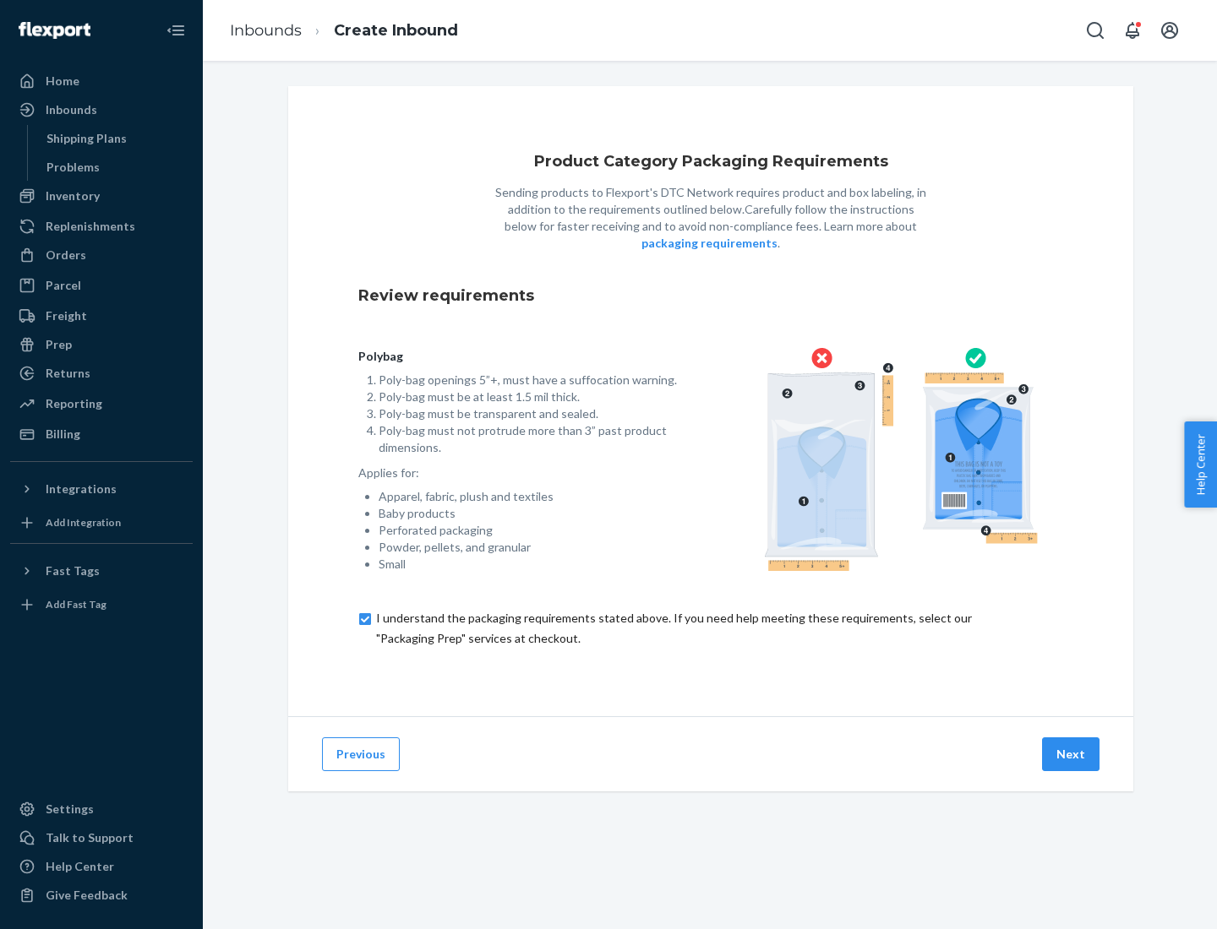
click at [1071, 754] on button "Next" at bounding box center [1070, 755] width 57 height 34
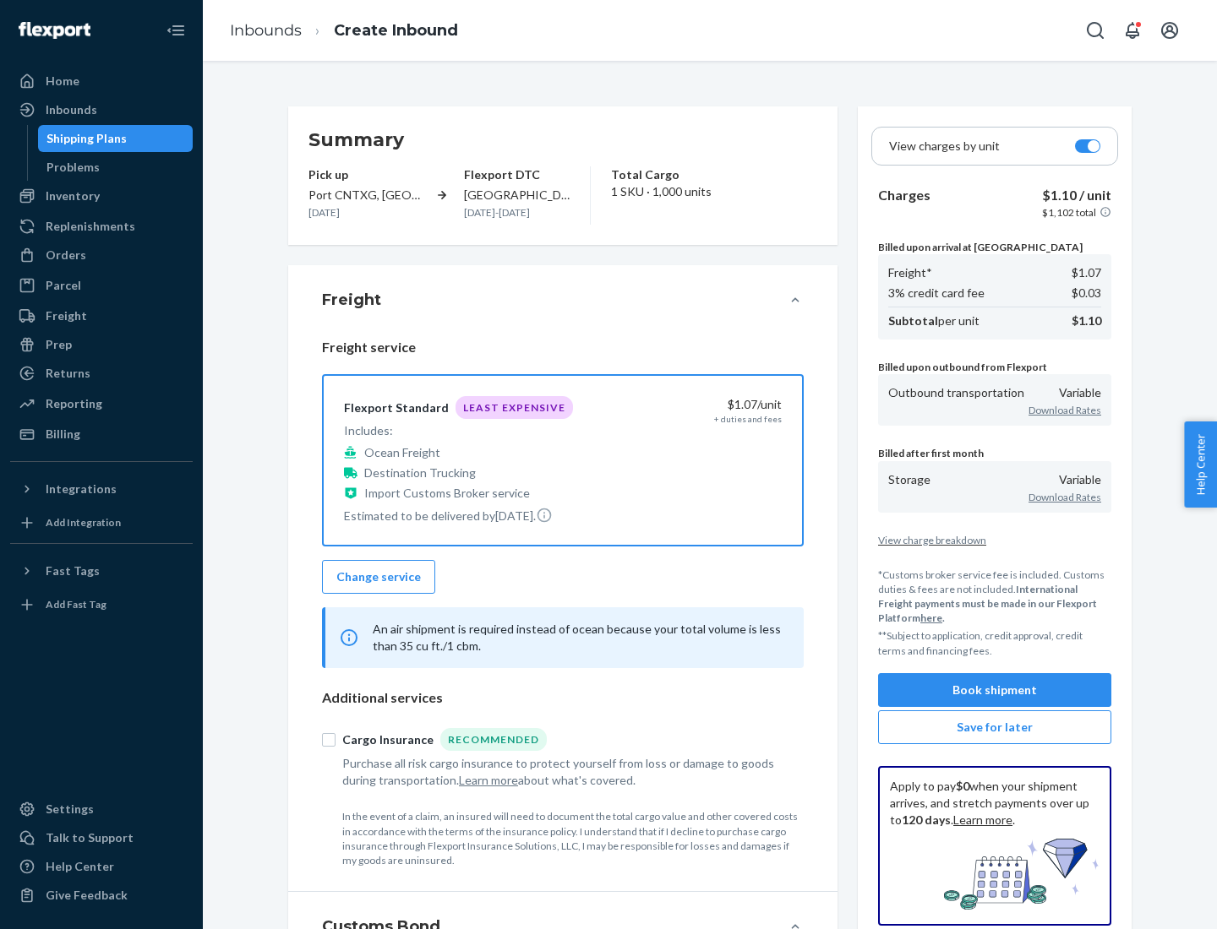
scroll to position [195, 0]
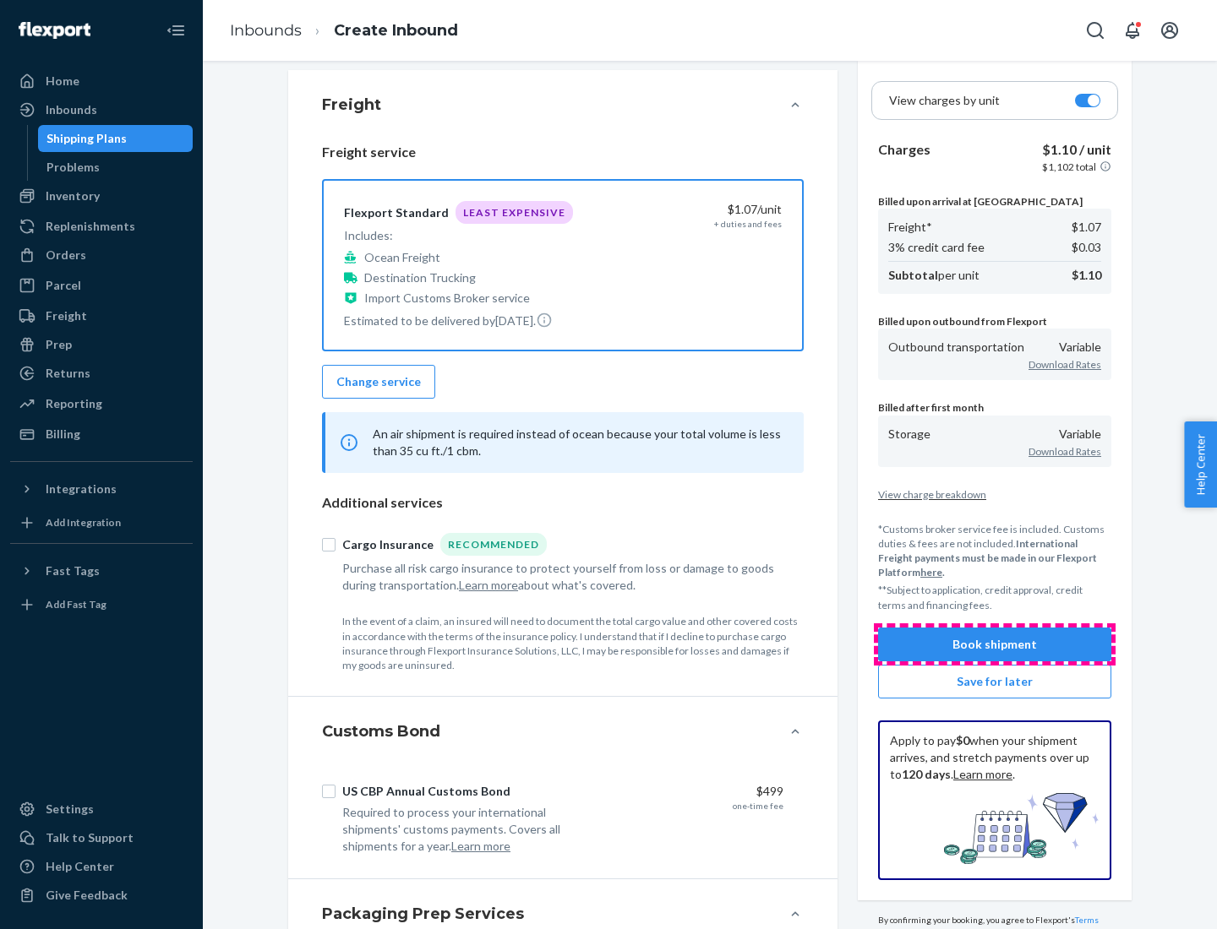
click at [995, 644] on button "Book shipment" at bounding box center [994, 645] width 233 height 34
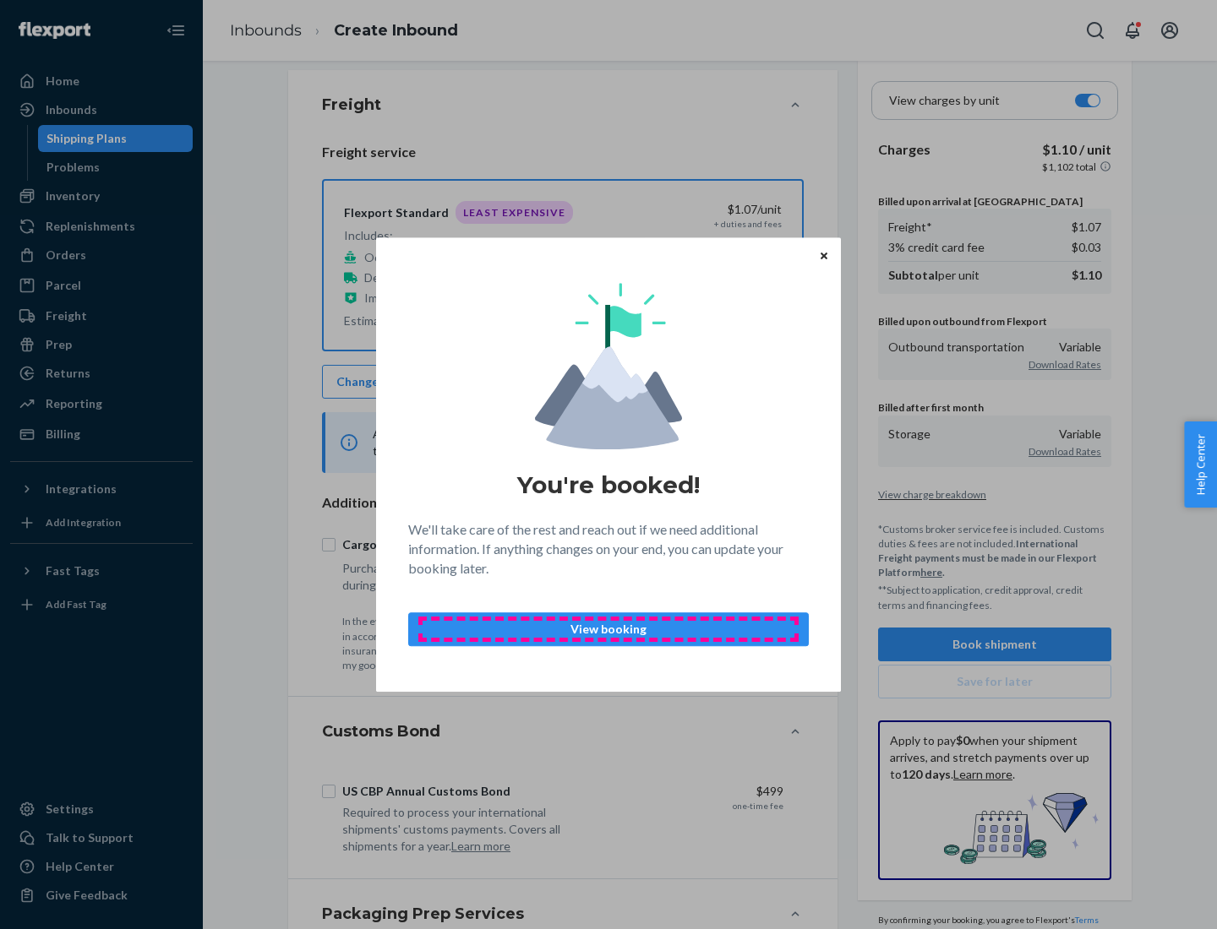
click at [608, 629] on p "View booking" at bounding box center [608, 629] width 372 height 17
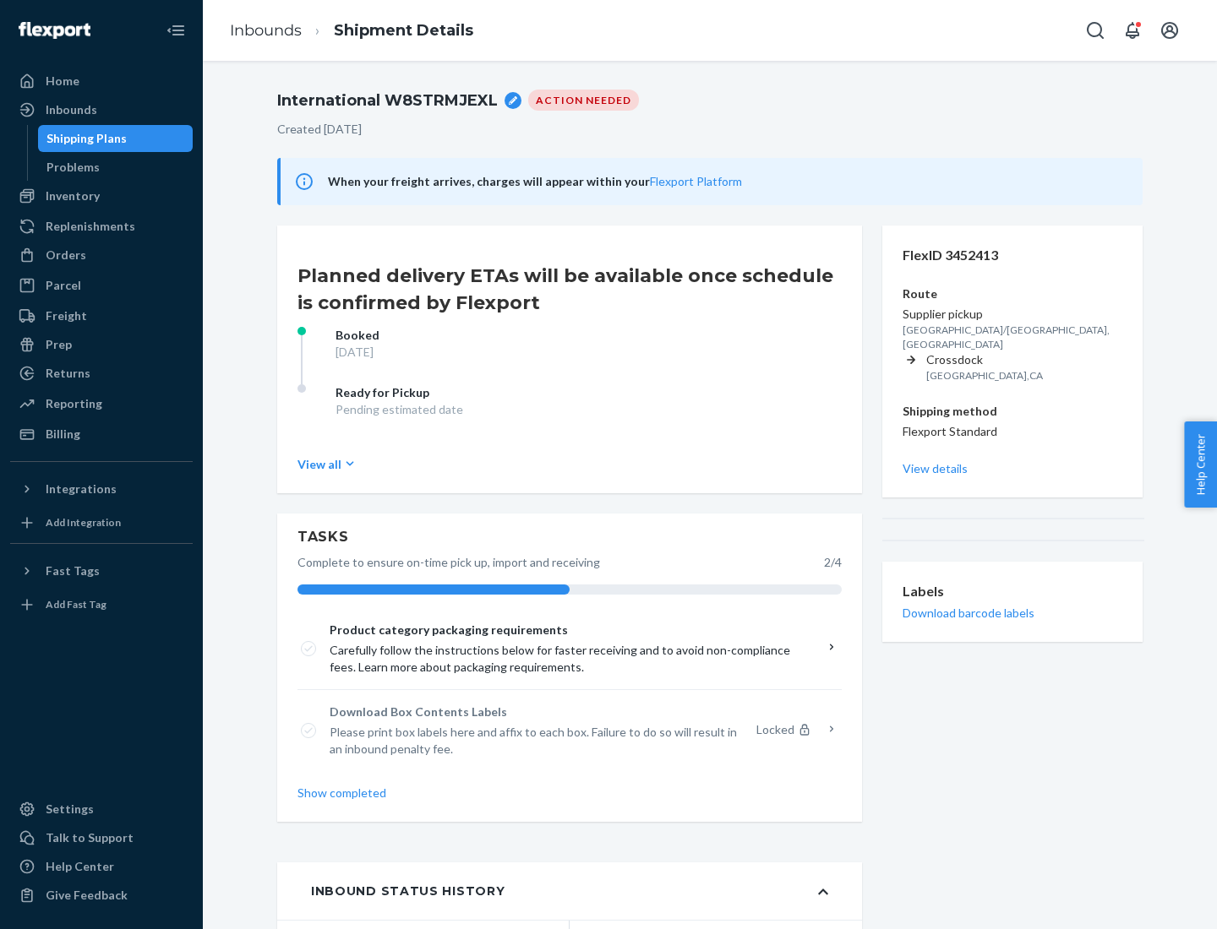
scroll to position [135, 0]
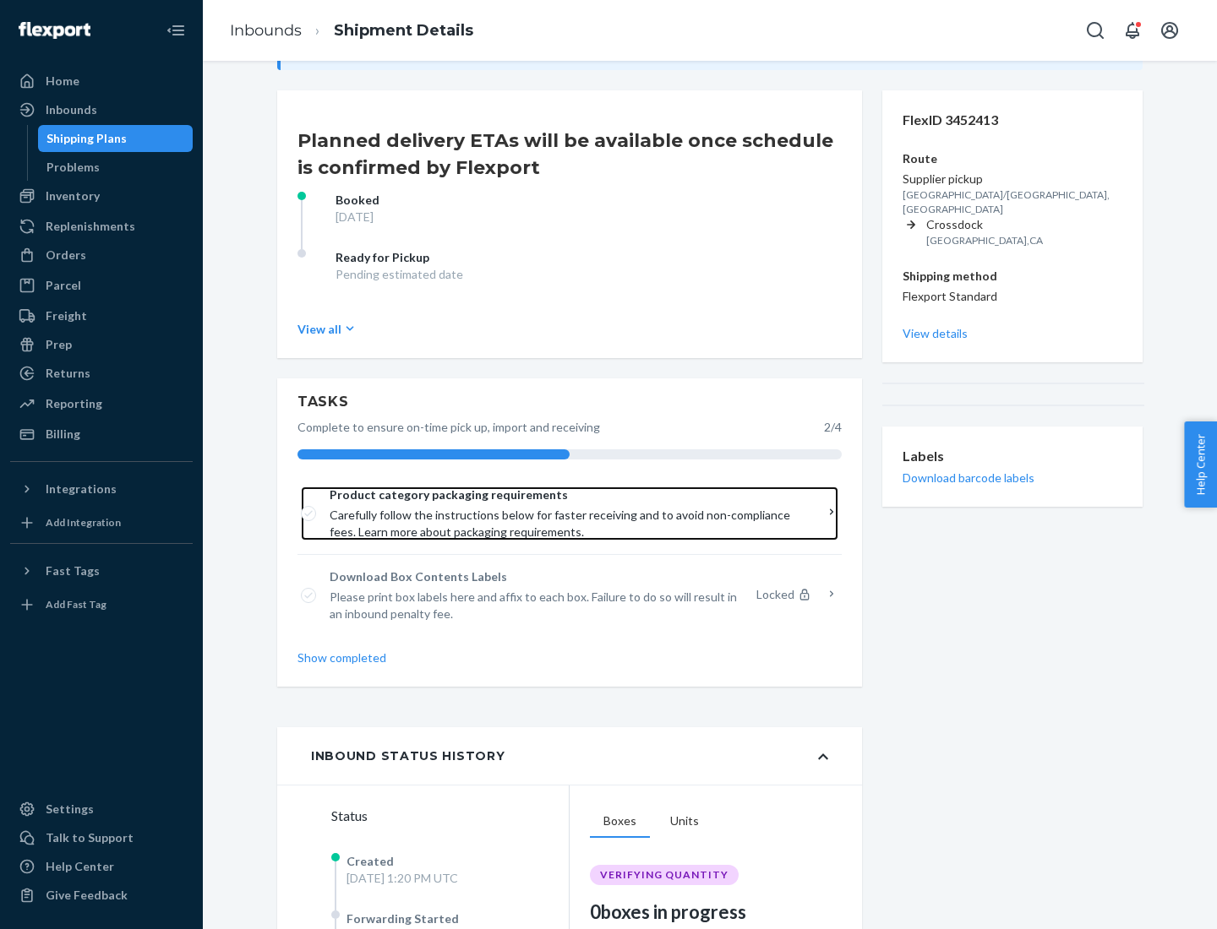
click at [564, 495] on span "Product category packaging requirements" at bounding box center [564, 495] width 468 height 17
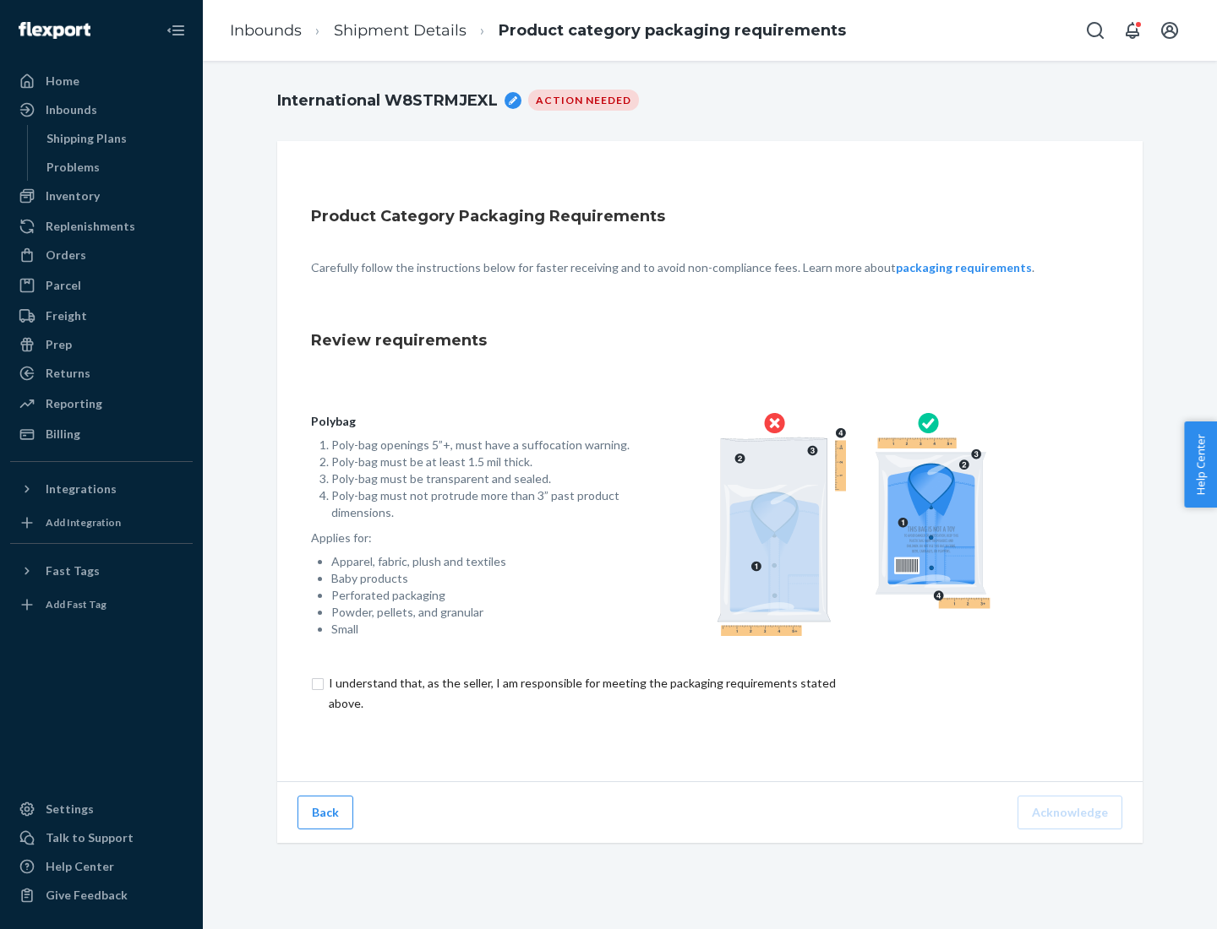
click at [580, 693] on input "checkbox" at bounding box center [592, 693] width 562 height 41
checkbox input "true"
click at [1071, 812] on button "Acknowledge" at bounding box center [1069, 813] width 105 height 34
